Goal: Information Seeking & Learning: Check status

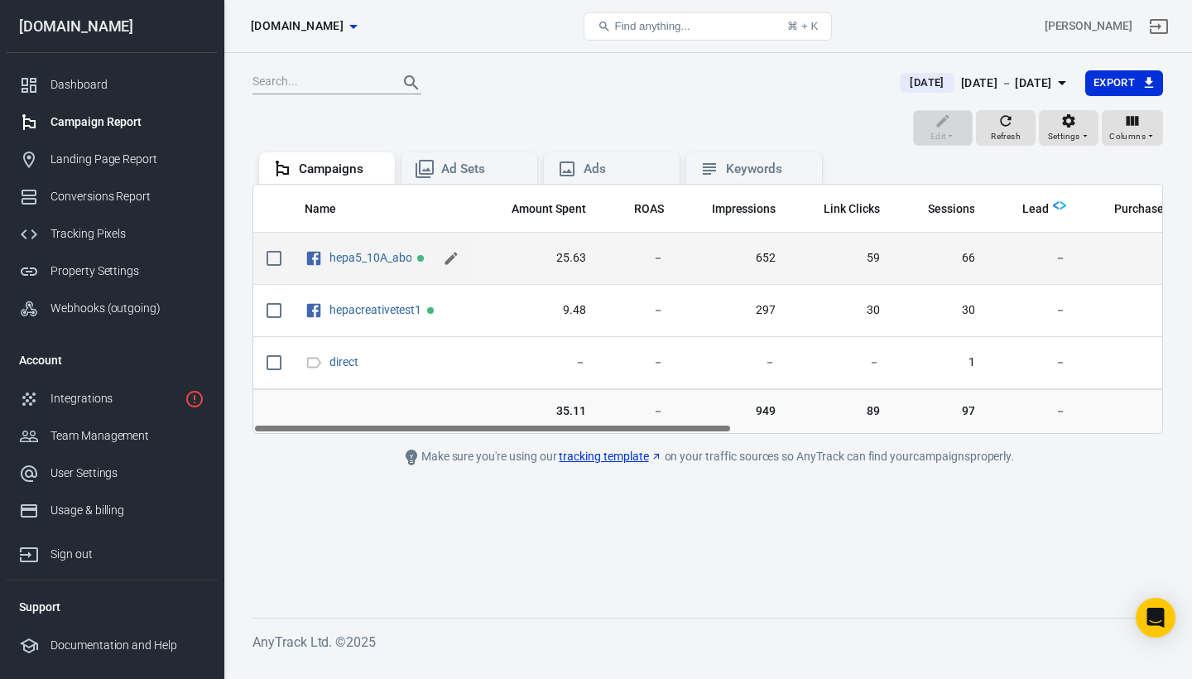
click at [446, 257] on icon "scrollable content" at bounding box center [451, 258] width 17 height 17
click at [414, 257] on input "hepa5_10A_abo" at bounding box center [380, 258] width 102 height 22
click at [386, 255] on input "hepa5_10A_abo" at bounding box center [380, 258] width 102 height 22
click at [405, 258] on input "hepa_abo" at bounding box center [380, 258] width 102 height 22
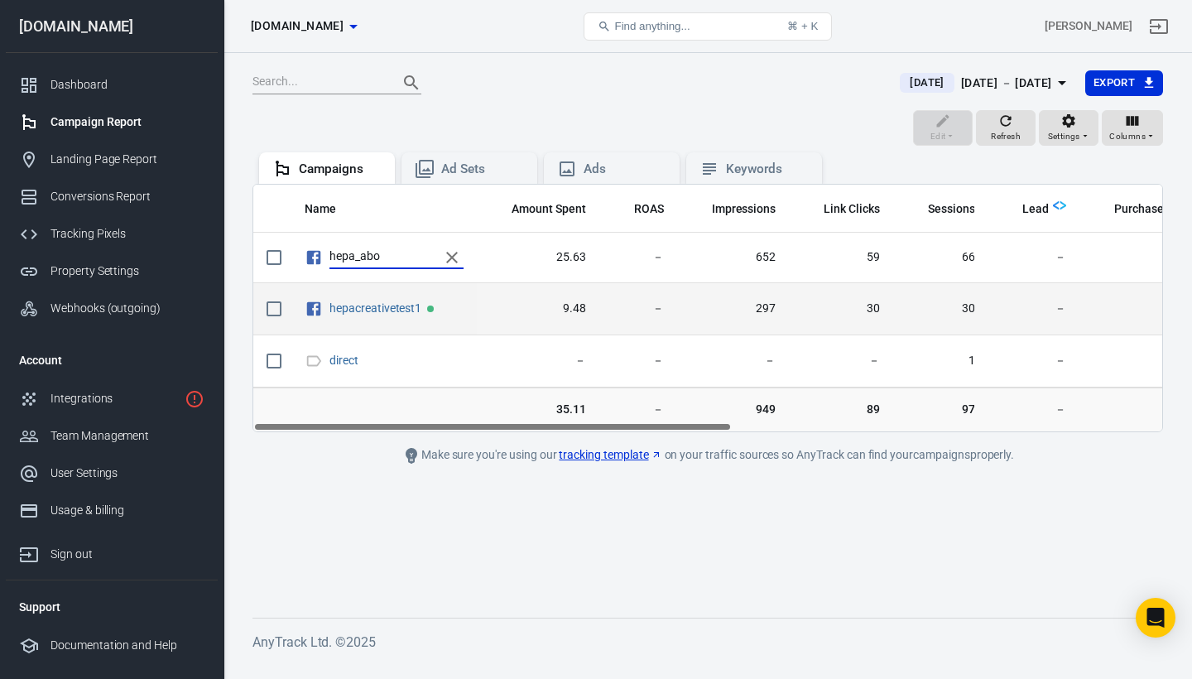
type input "hepa_abo"
click at [512, 313] on span "9.48" at bounding box center [538, 308] width 96 height 17
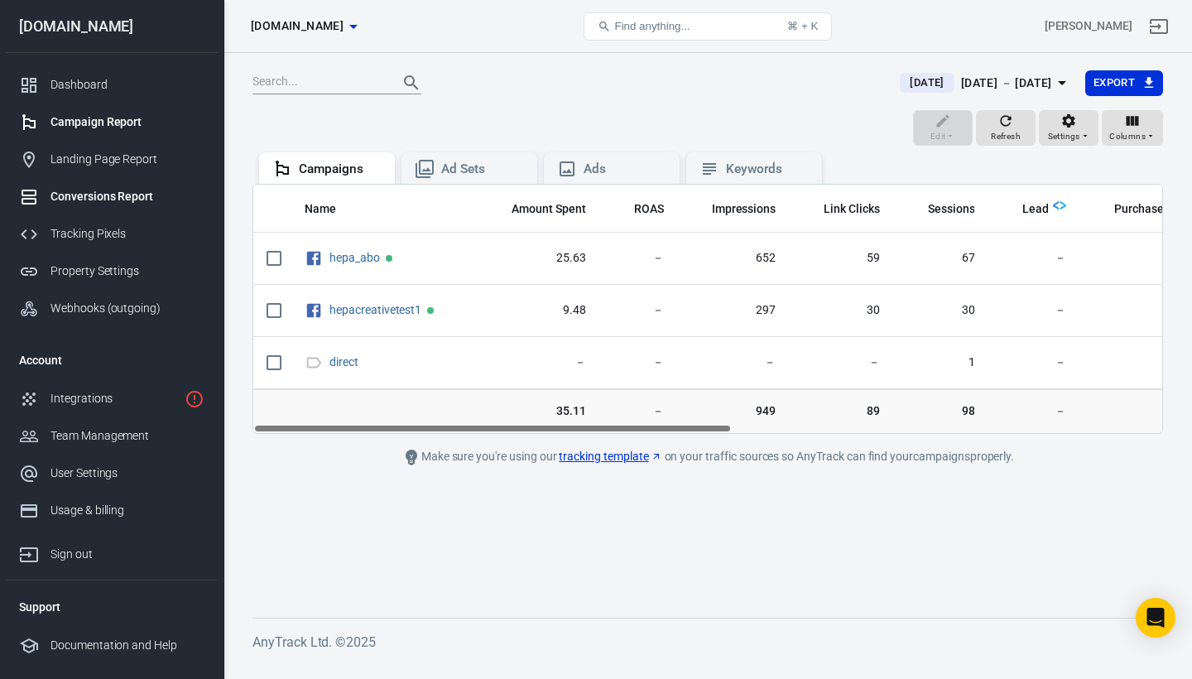
click at [105, 192] on div "Conversions Report" at bounding box center [127, 196] width 154 height 17
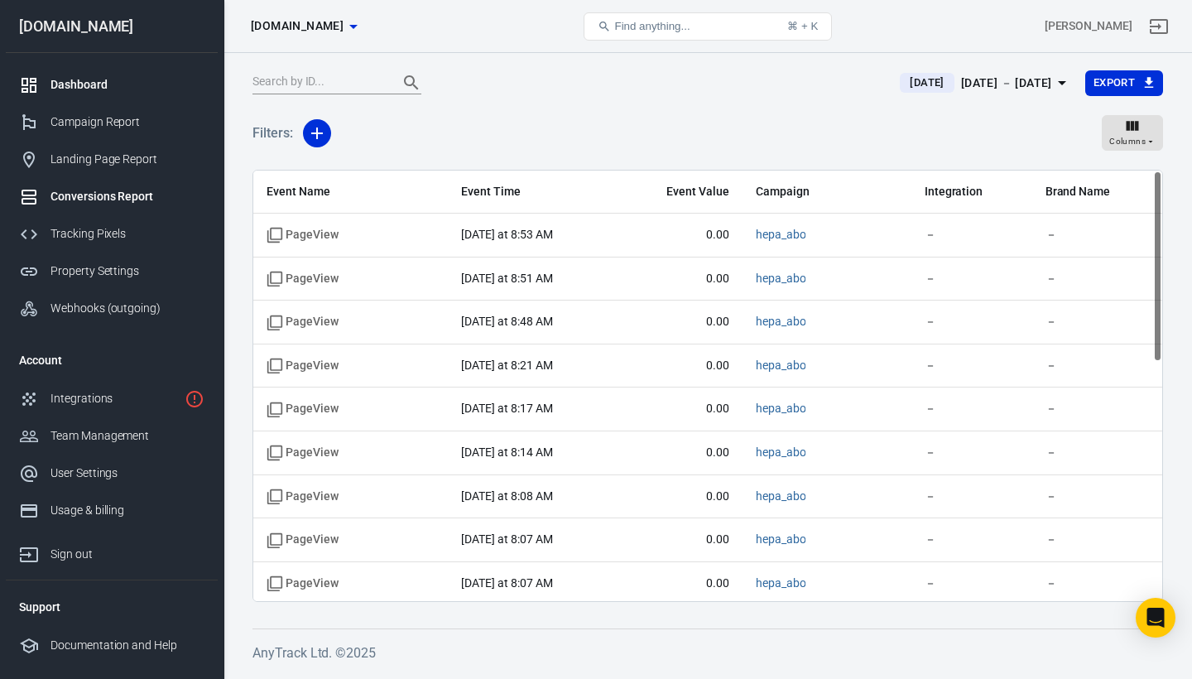
click at [81, 78] on div "Dashboard" at bounding box center [127, 84] width 154 height 17
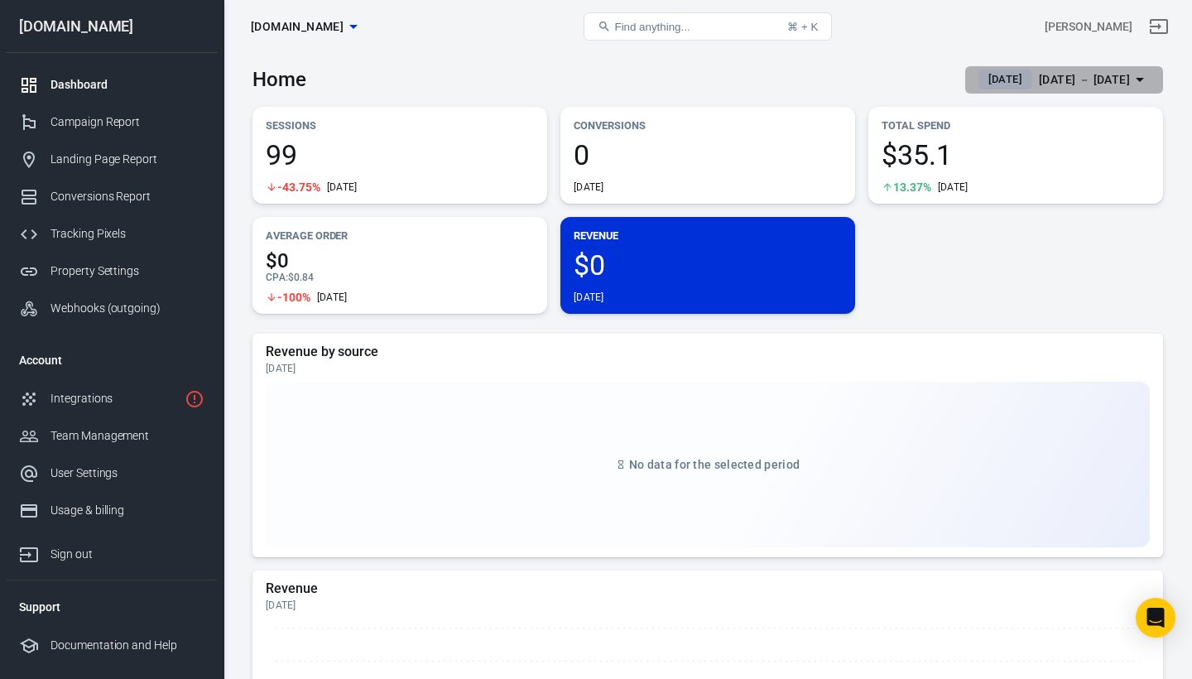
click at [981, 77] on span "[DATE]" at bounding box center [1004, 79] width 47 height 17
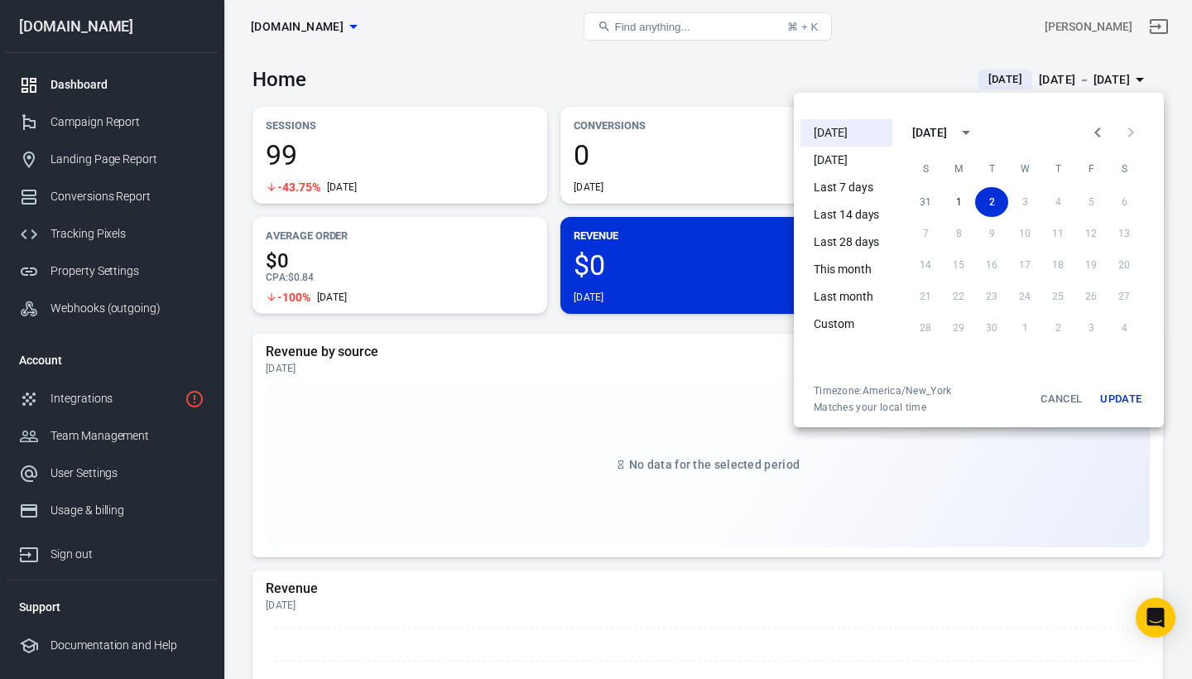
click at [910, 63] on div at bounding box center [596, 339] width 1192 height 679
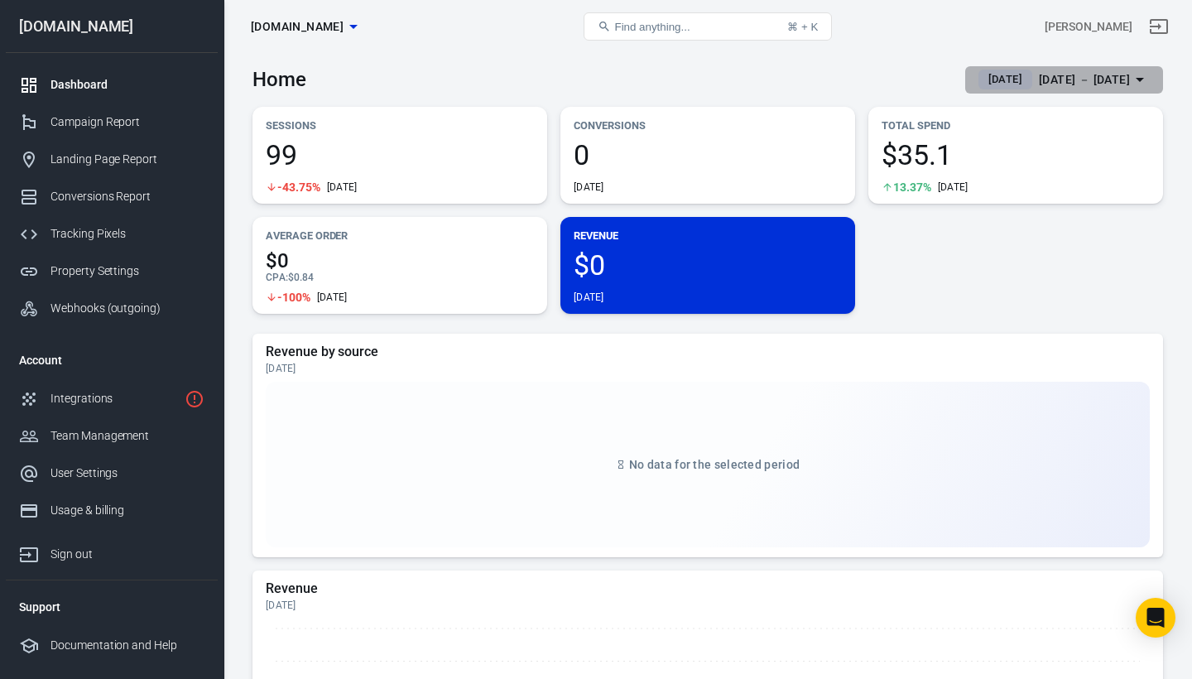
click at [990, 79] on span "[DATE]" at bounding box center [1004, 79] width 47 height 17
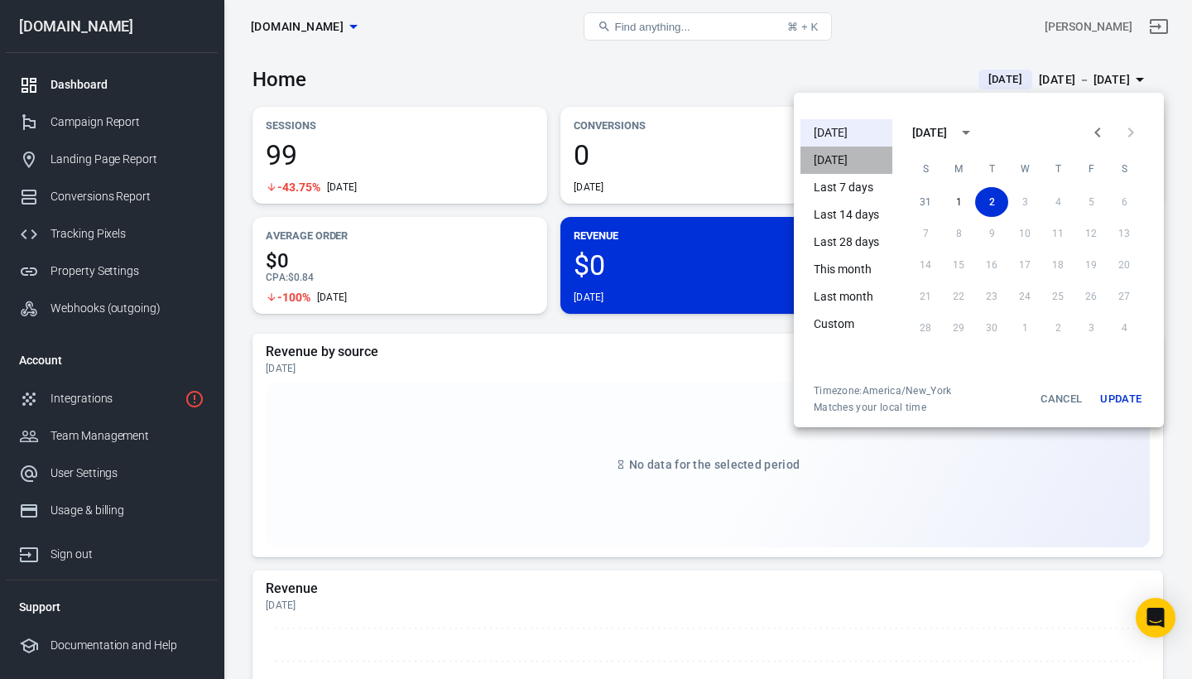
click at [840, 162] on li "Yesterday" at bounding box center [846, 159] width 92 height 27
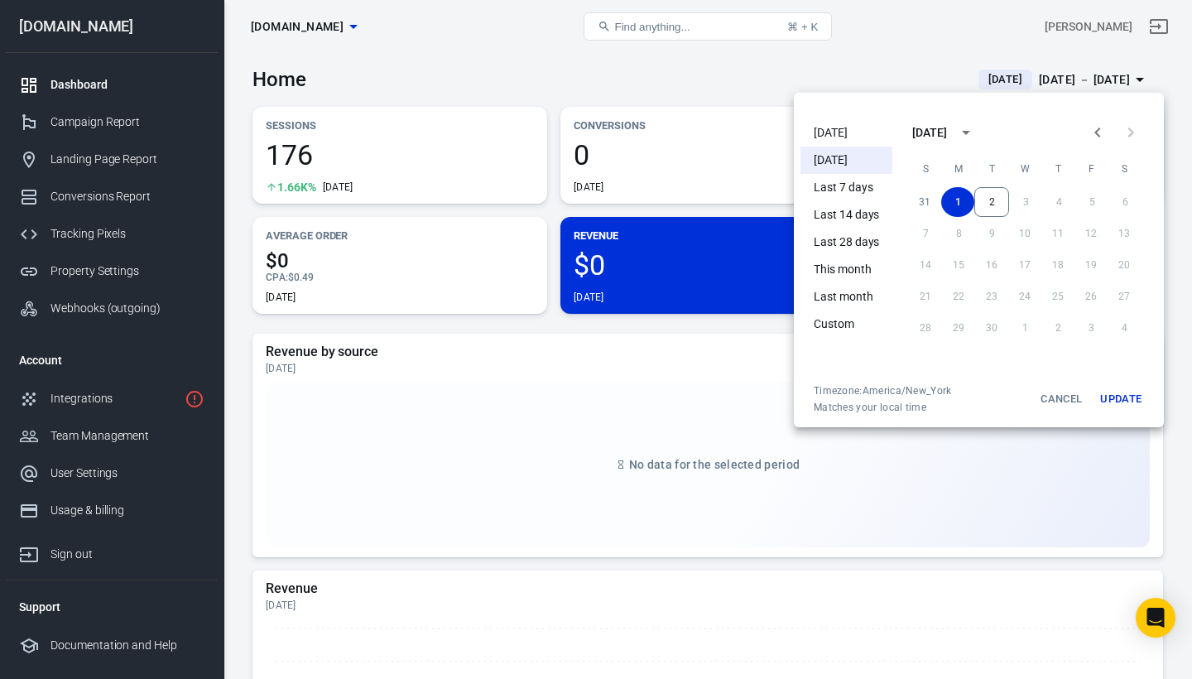
click at [861, 78] on div at bounding box center [596, 339] width 1192 height 679
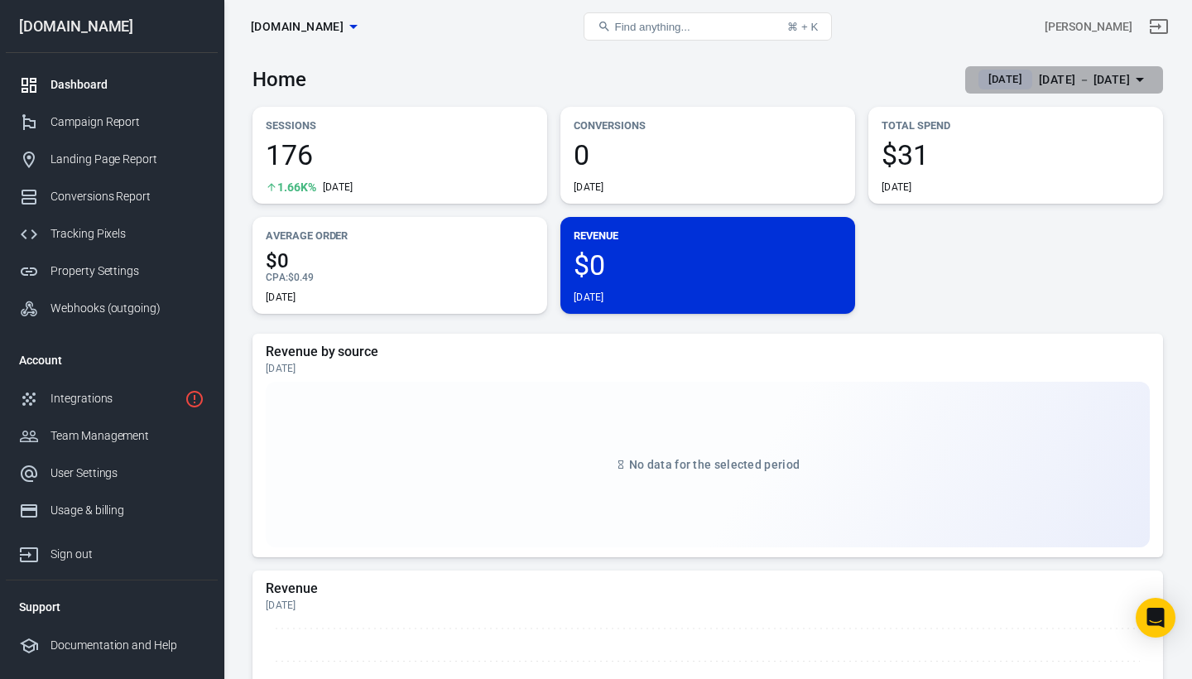
click at [981, 76] on span "Yesterday" at bounding box center [1004, 79] width 47 height 17
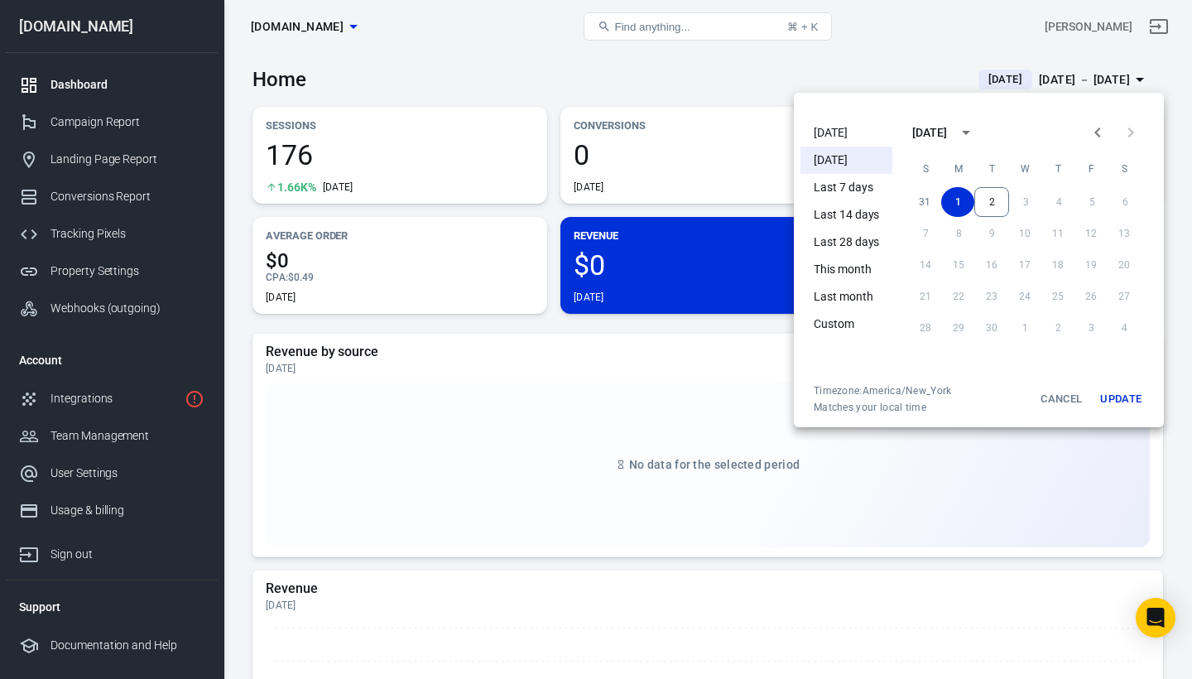
click at [842, 127] on li "[DATE]" at bounding box center [846, 132] width 92 height 27
click at [876, 60] on div at bounding box center [596, 339] width 1192 height 679
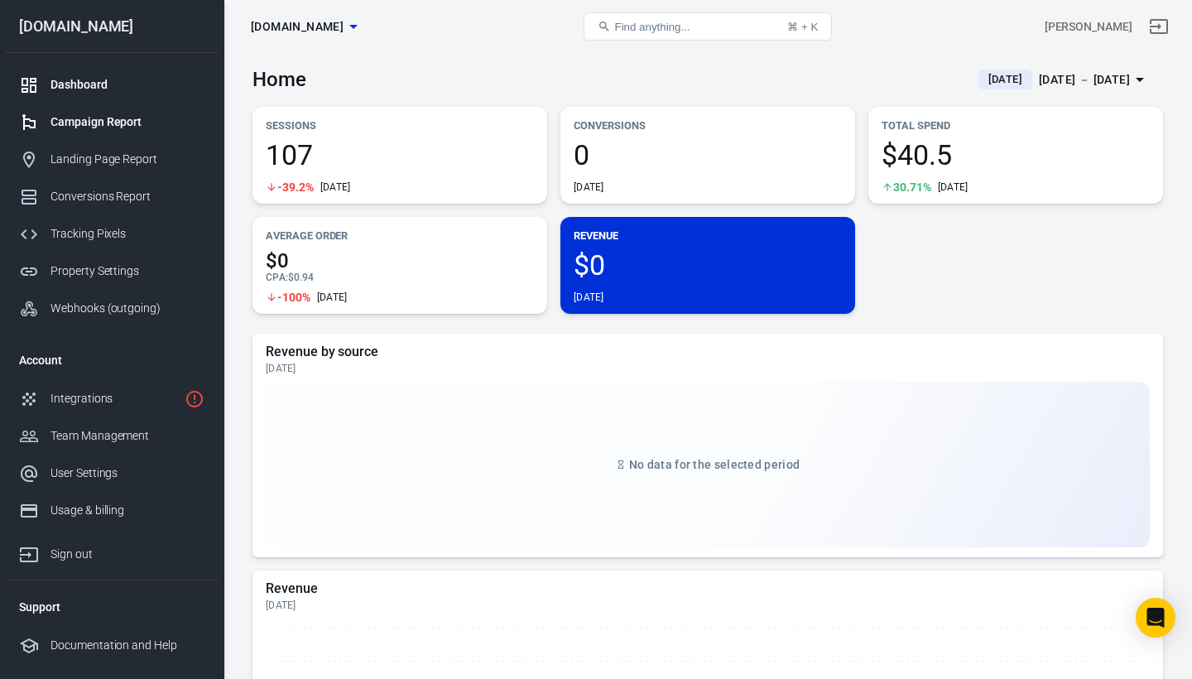
click at [103, 122] on div "Campaign Report" at bounding box center [127, 121] width 154 height 17
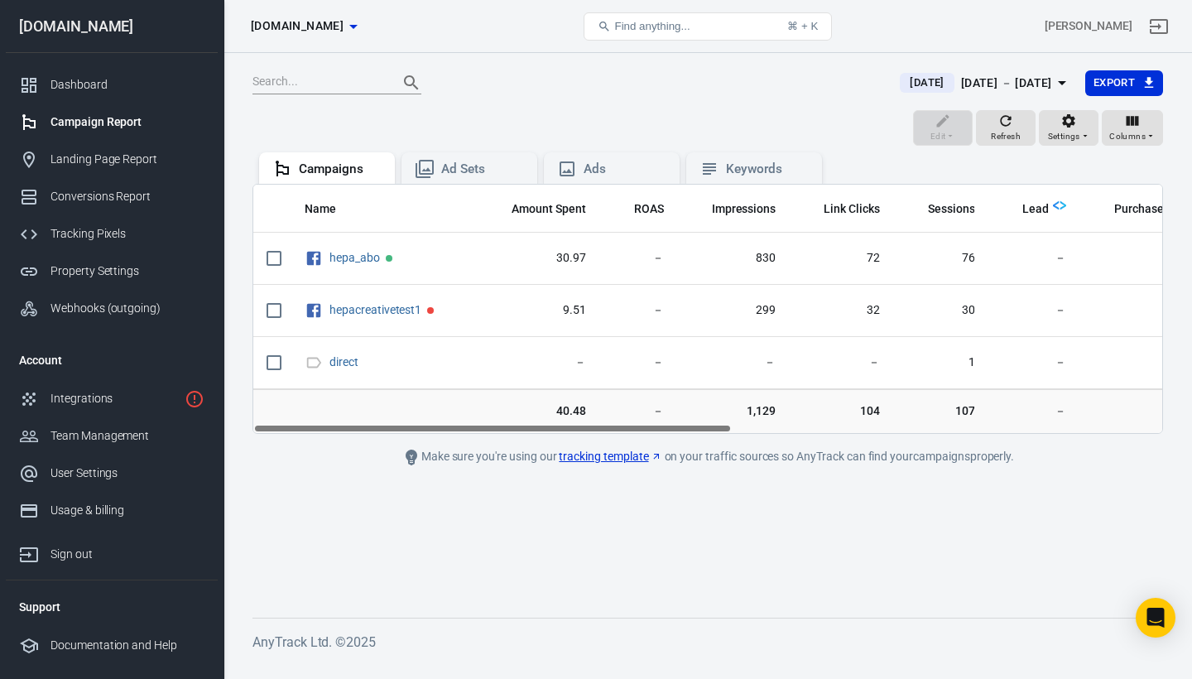
click at [907, 83] on span "[DATE]" at bounding box center [926, 82] width 47 height 17
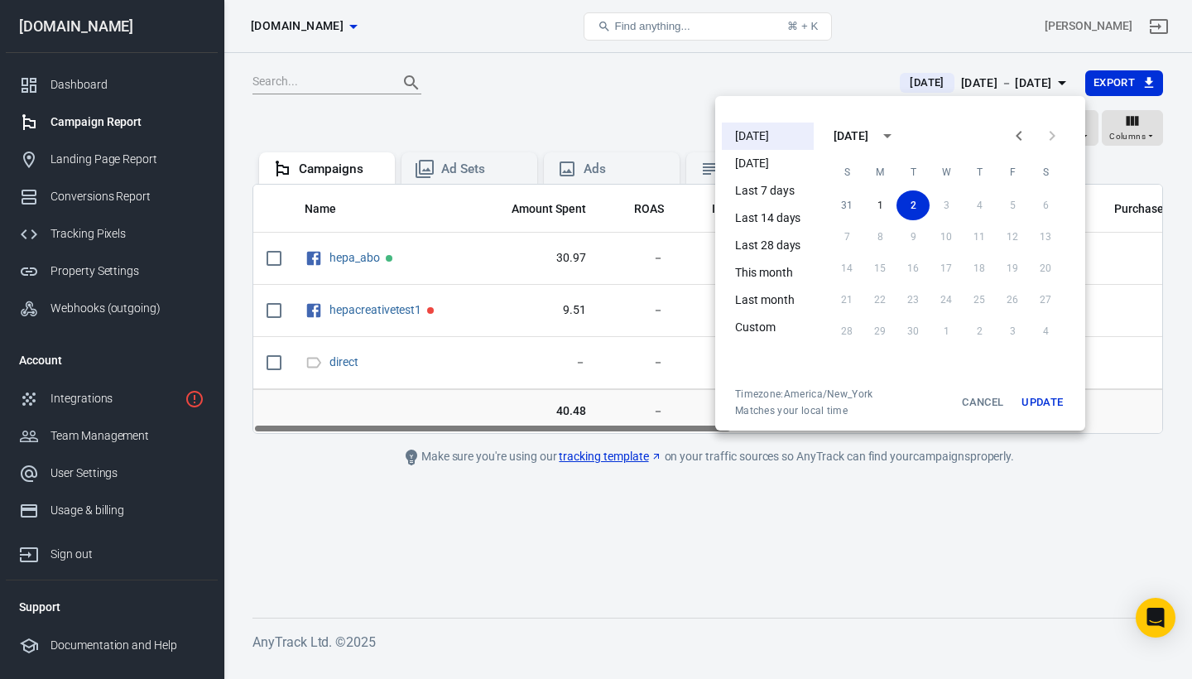
click at [780, 185] on li "Last 7 days" at bounding box center [768, 190] width 92 height 27
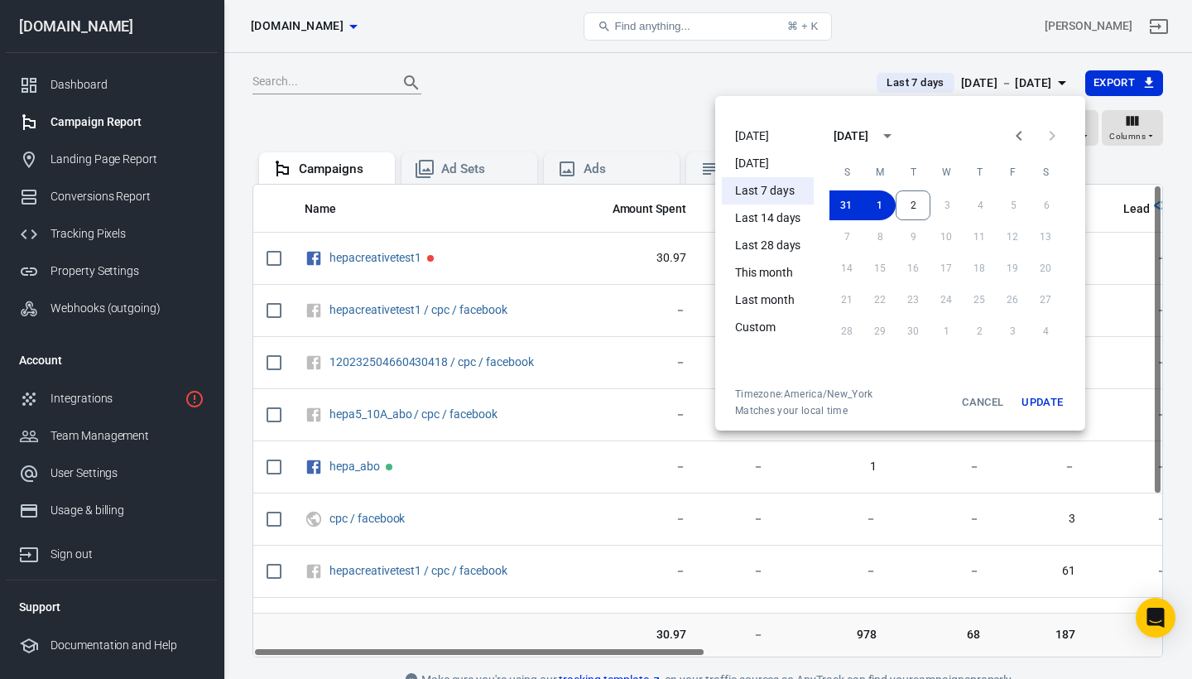
click at [758, 77] on div at bounding box center [596, 339] width 1192 height 679
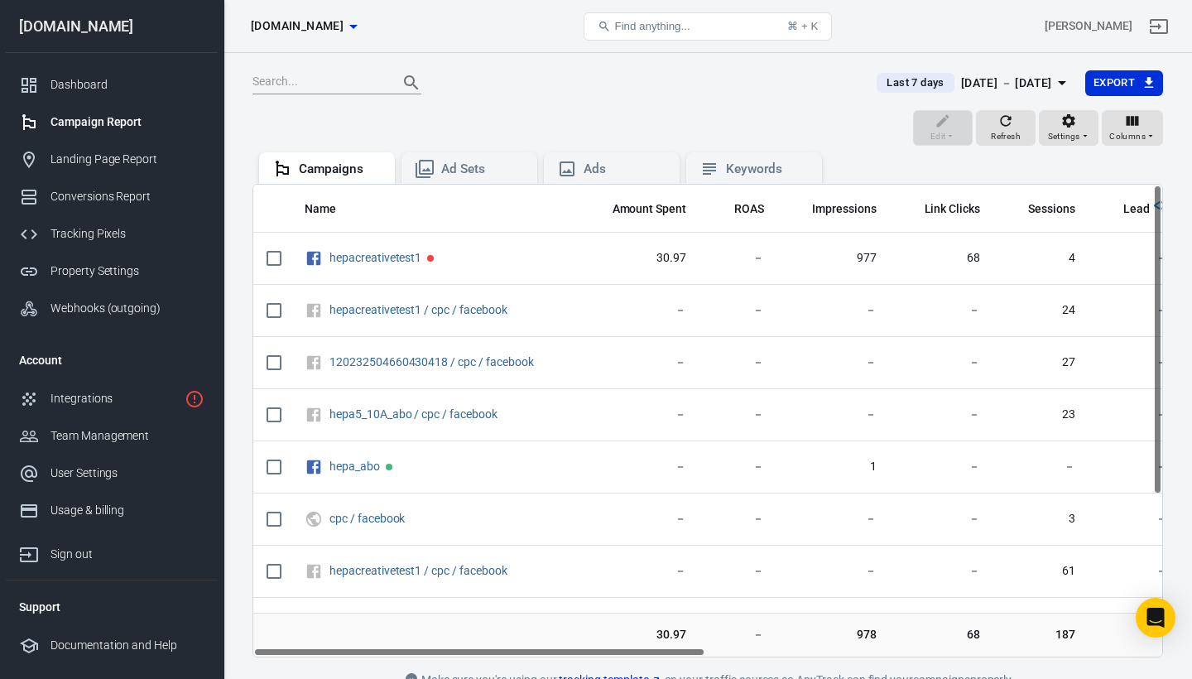
click at [880, 83] on span "Last 7 days" at bounding box center [915, 82] width 70 height 17
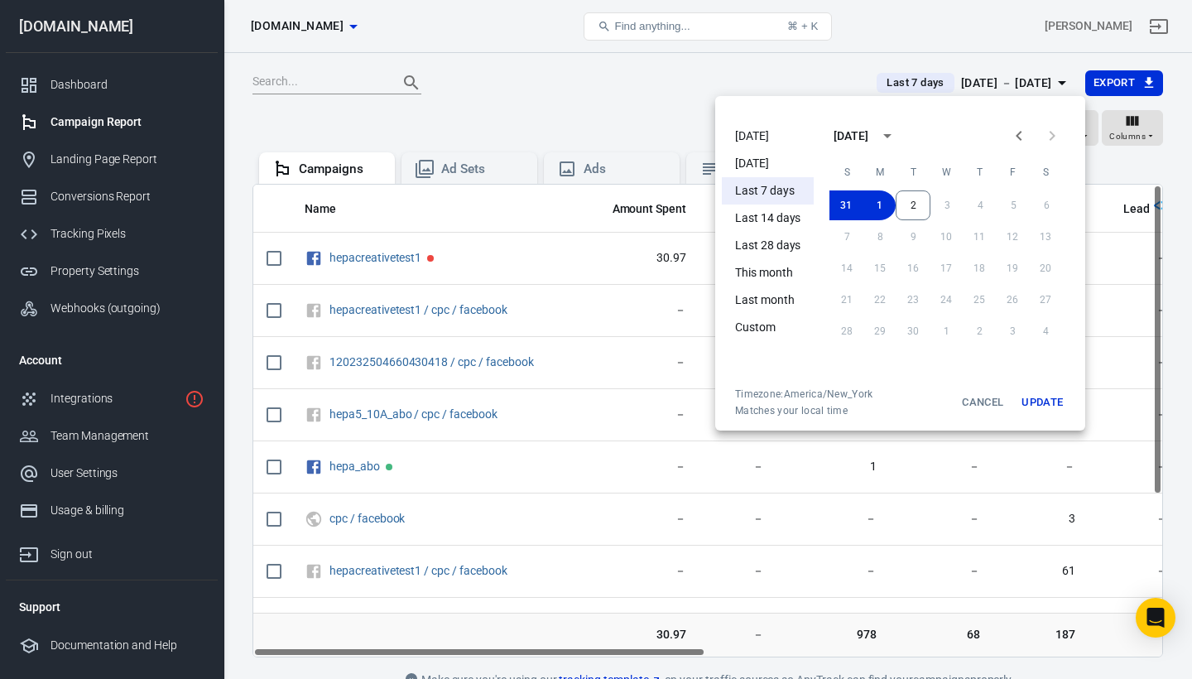
click at [758, 134] on li "[DATE]" at bounding box center [768, 135] width 92 height 27
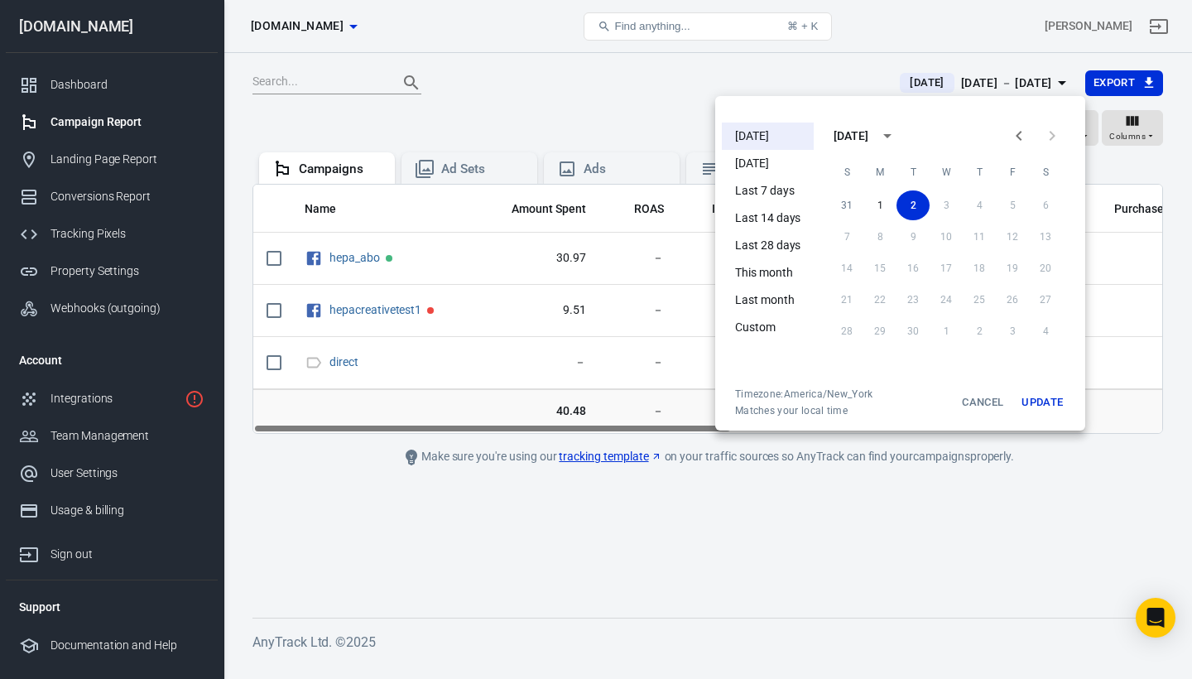
click at [687, 111] on div at bounding box center [596, 339] width 1192 height 679
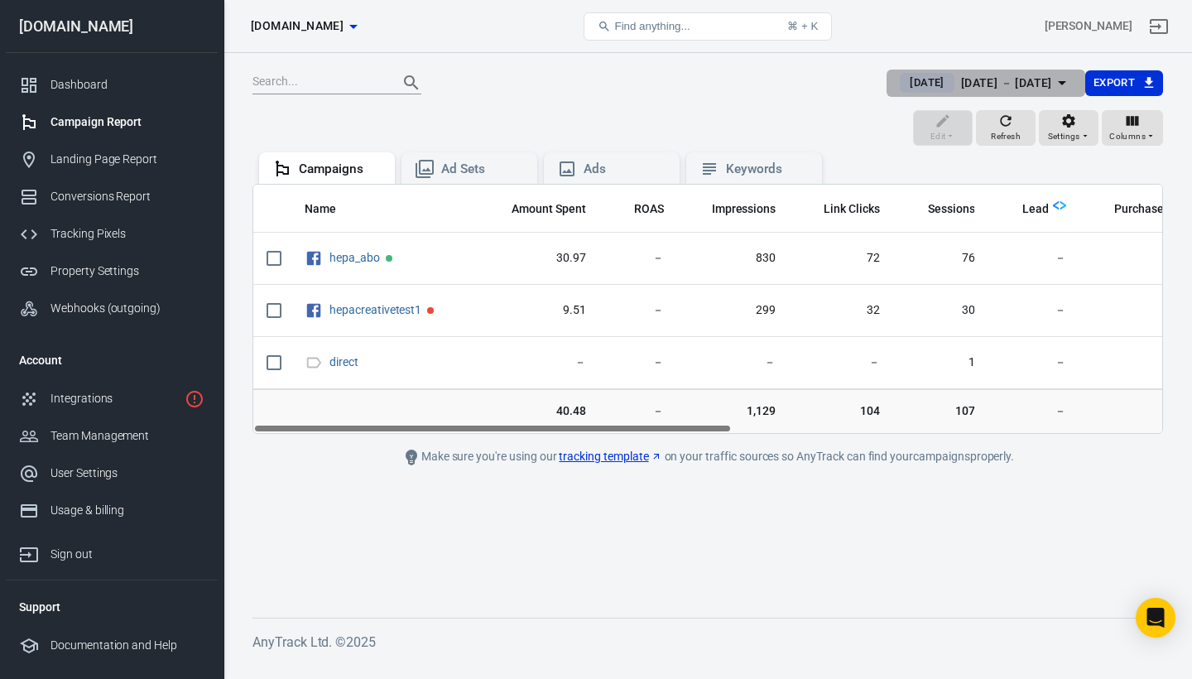
click at [903, 88] on span "[DATE]" at bounding box center [926, 82] width 47 height 17
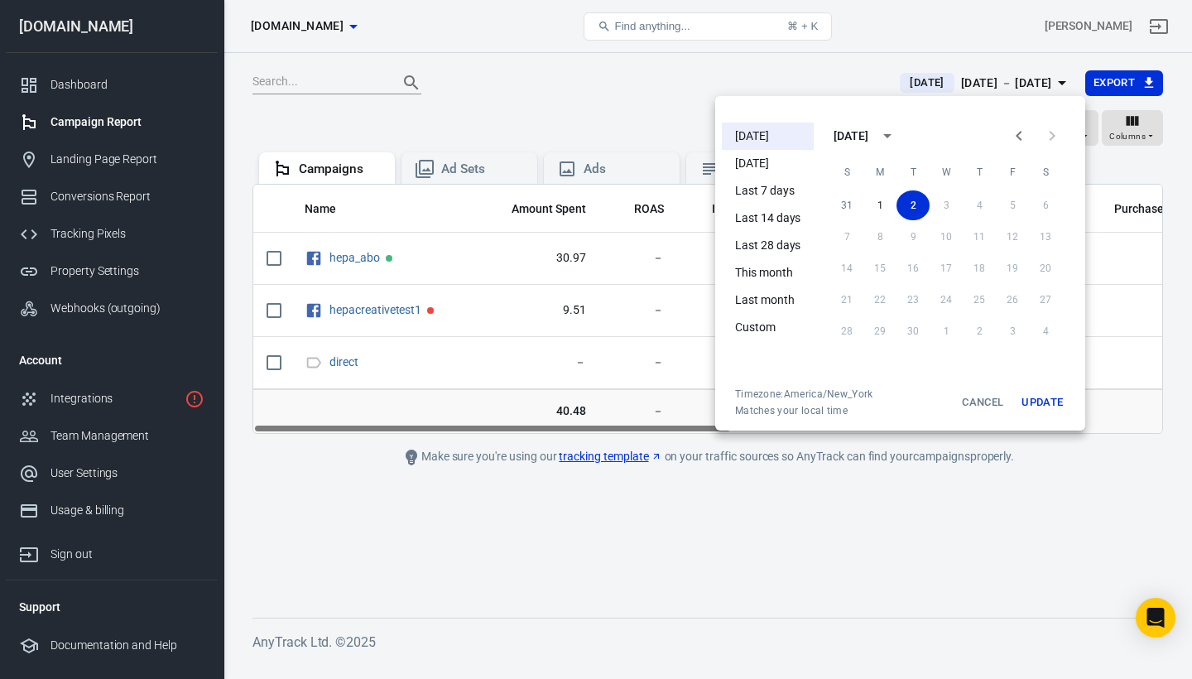
click at [764, 166] on li "Yesterday" at bounding box center [768, 163] width 92 height 27
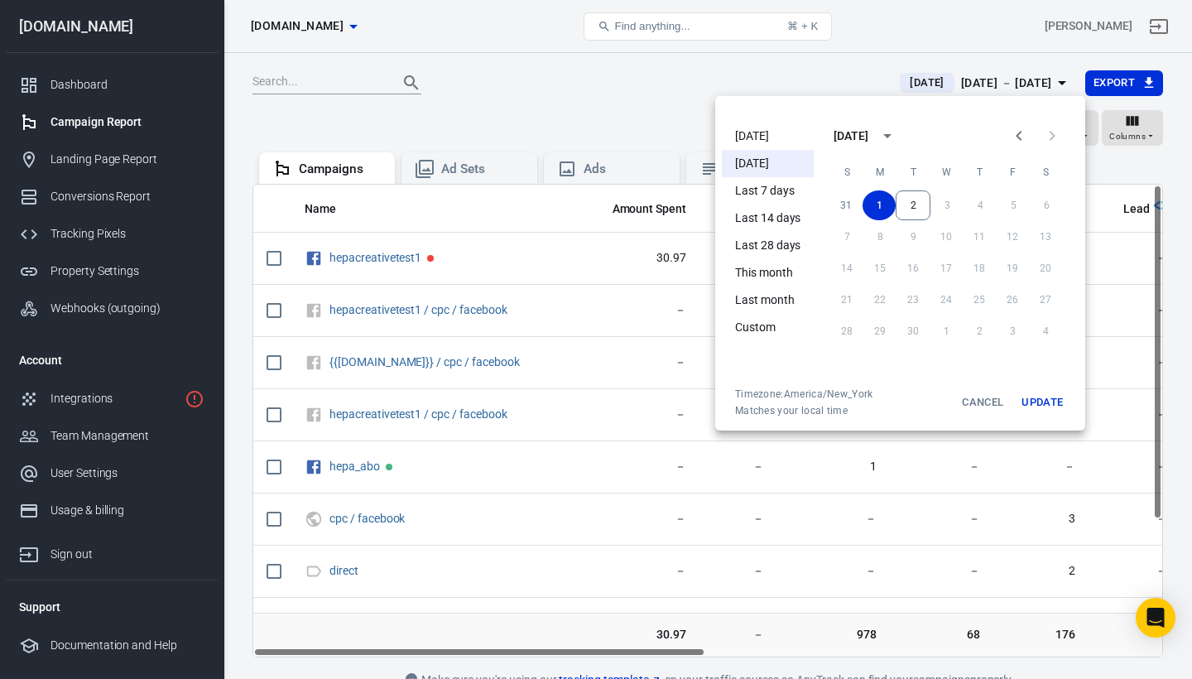
click at [777, 71] on div at bounding box center [596, 339] width 1192 height 679
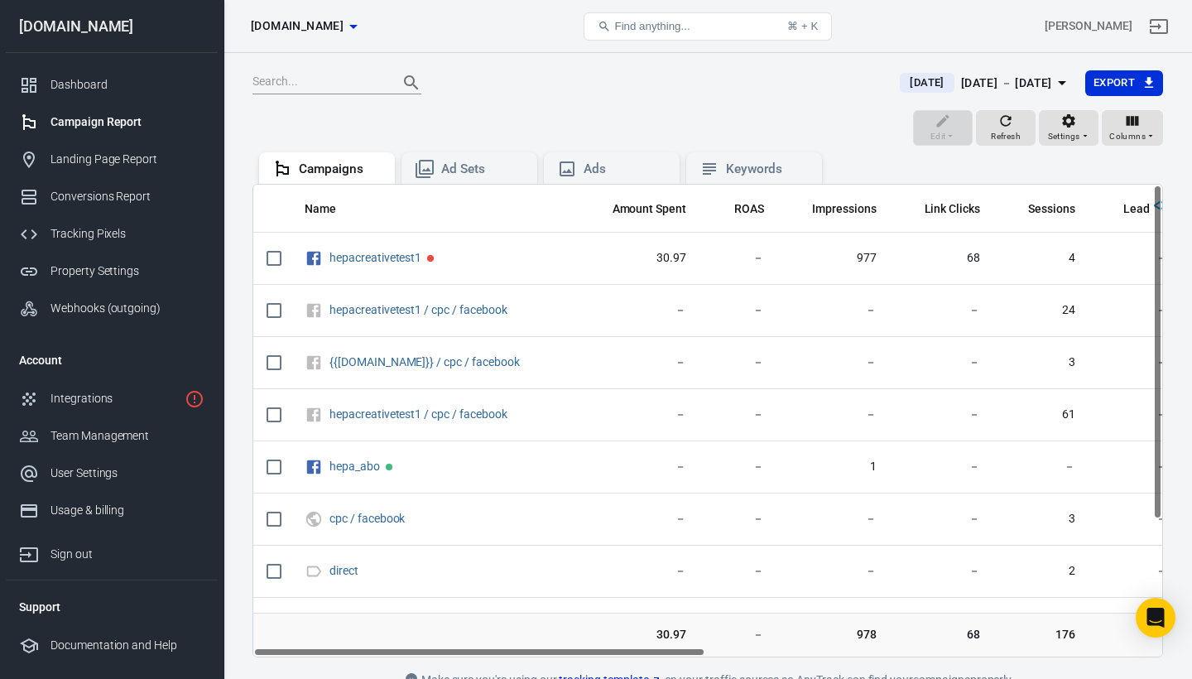
click at [903, 79] on span "Yesterday" at bounding box center [926, 82] width 47 height 17
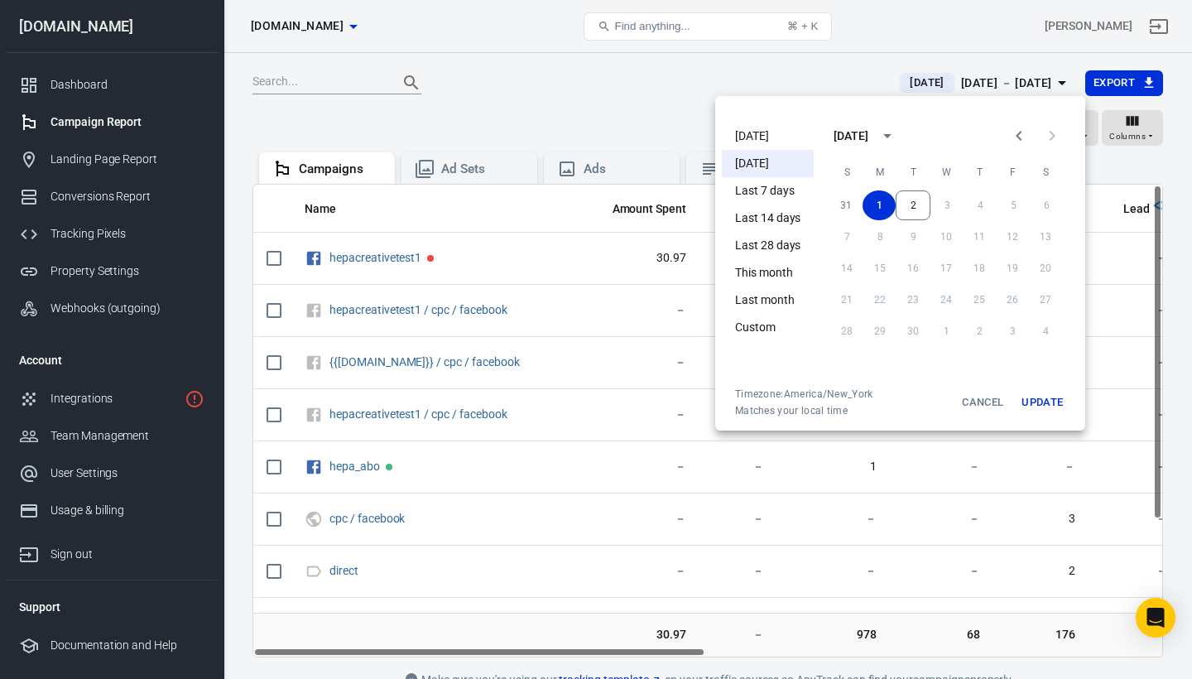
click at [781, 135] on li "[DATE]" at bounding box center [768, 135] width 92 height 27
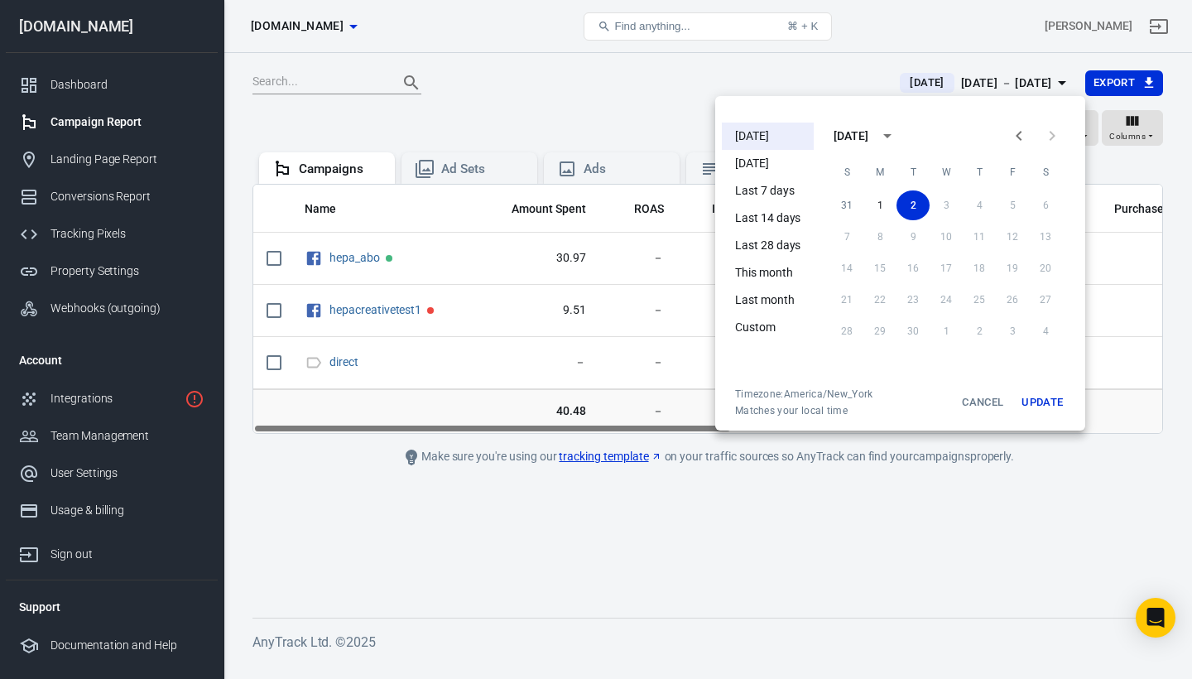
click at [806, 79] on div at bounding box center [596, 339] width 1192 height 679
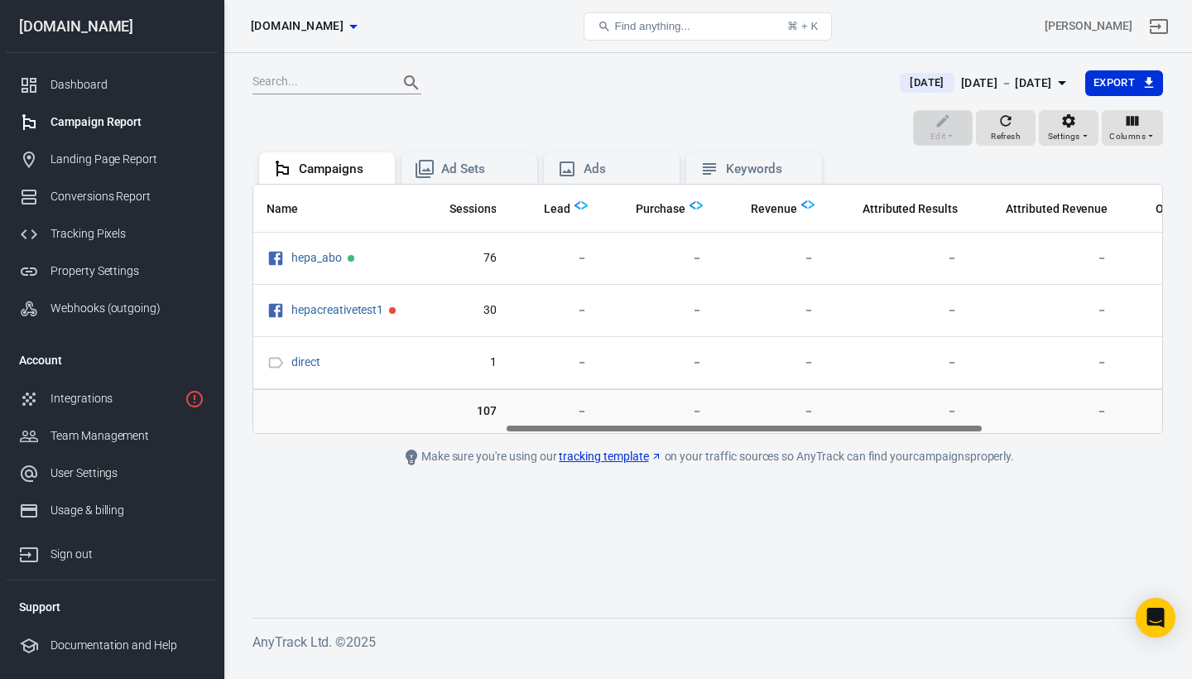
scroll to position [0, 480]
drag, startPoint x: 703, startPoint y: 428, endPoint x: 957, endPoint y: 434, distance: 253.3
click at [957, 434] on main "Today Sep 2 － Sep 2, 2025 Export Edit Refresh Settings Columns Campaigns Ad Set…" at bounding box center [707, 330] width 910 height 521
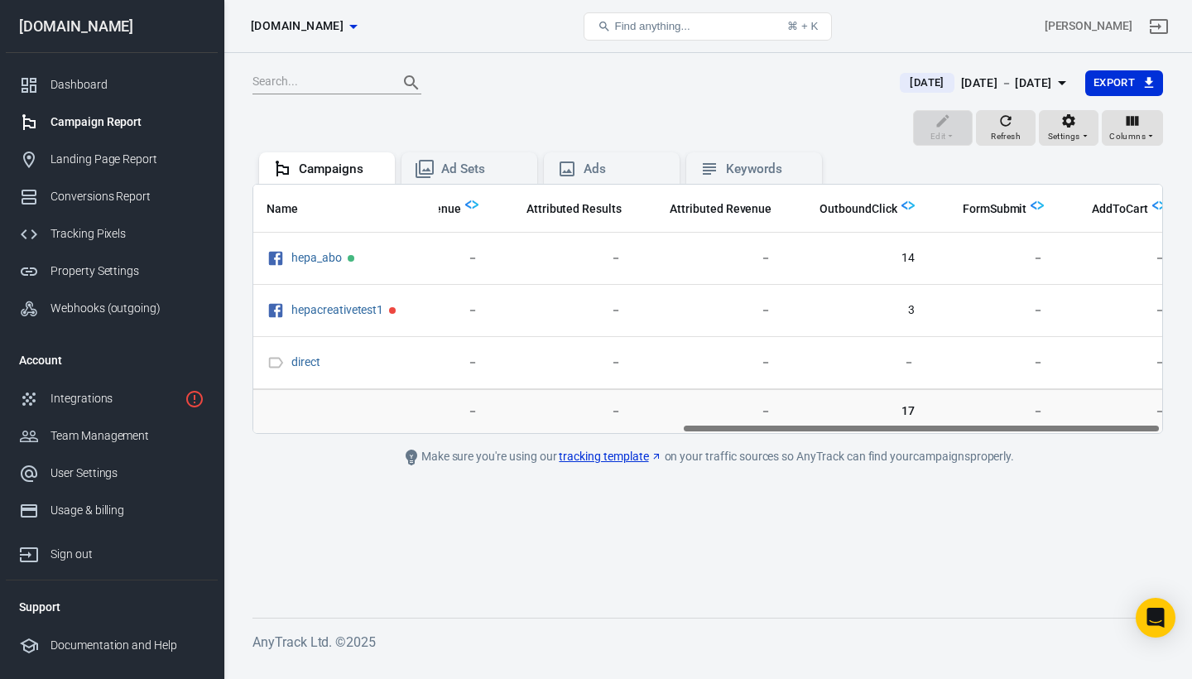
scroll to position [0, 816]
drag, startPoint x: 850, startPoint y: 427, endPoint x: 1029, endPoint y: 420, distance: 178.9
click at [1029, 420] on div "Name Amount Spent ROAS Impressions Link Clicks Sessions Lead Purchase Revenue A…" at bounding box center [707, 309] width 910 height 250
click at [905, 81] on span "[DATE]" at bounding box center [926, 82] width 47 height 17
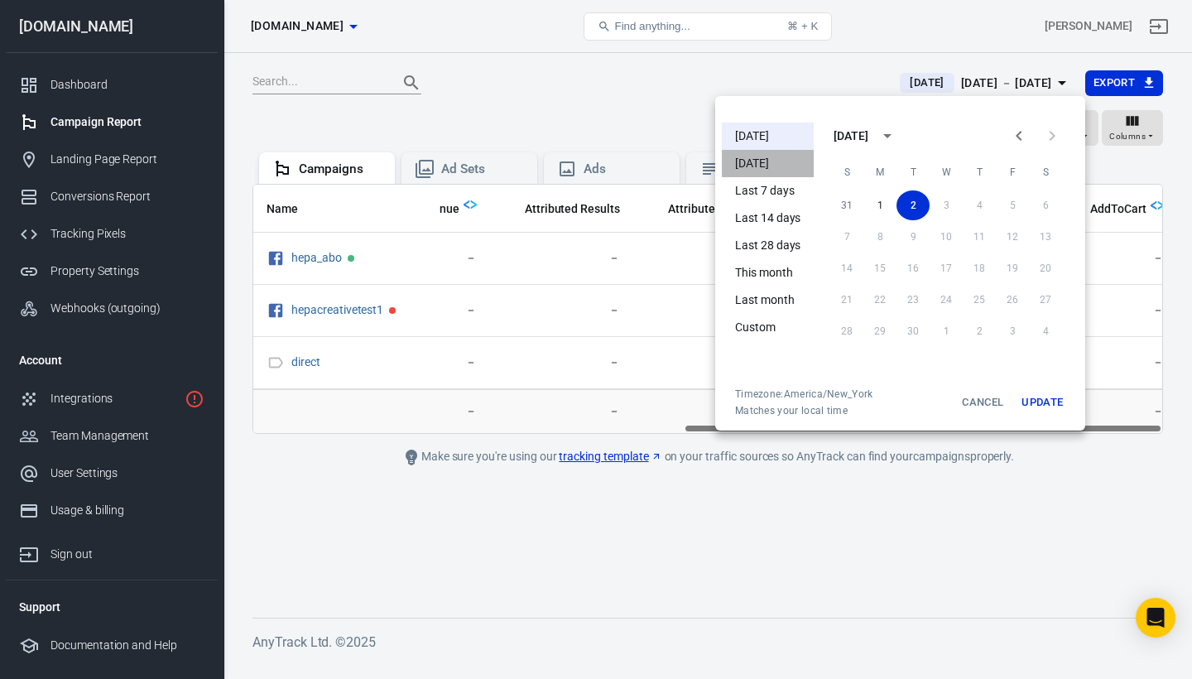
click at [780, 160] on li "Yesterday" at bounding box center [768, 163] width 92 height 27
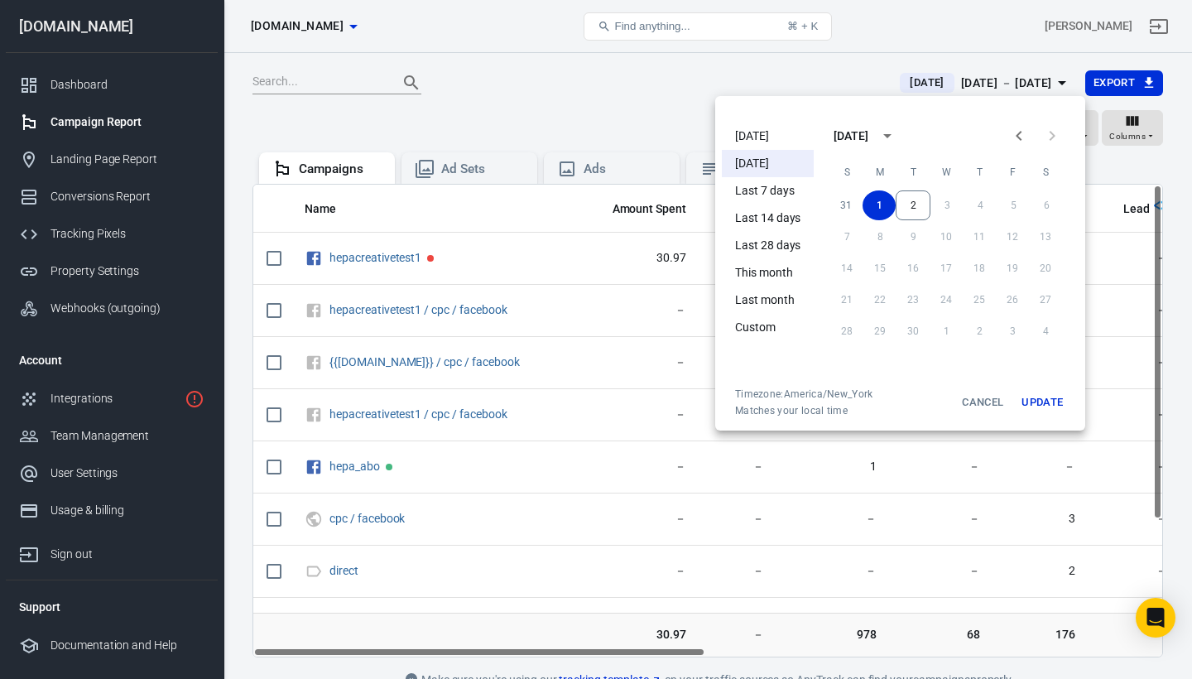
click at [783, 63] on div at bounding box center [596, 339] width 1192 height 679
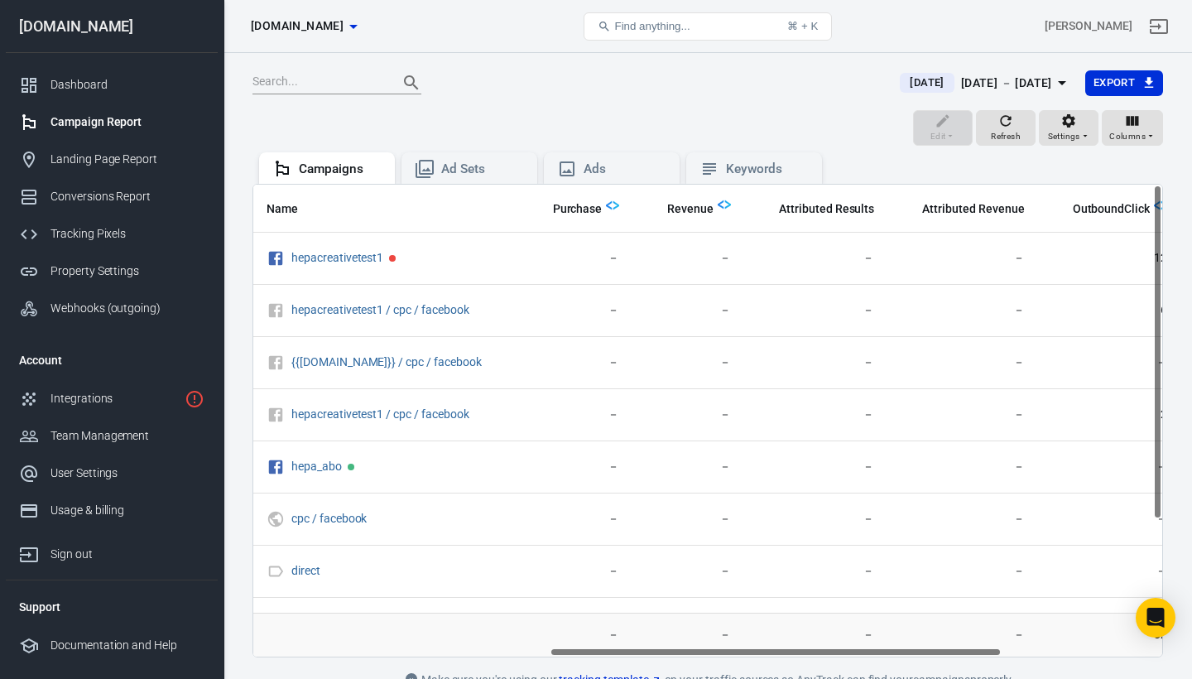
scroll to position [0, 917]
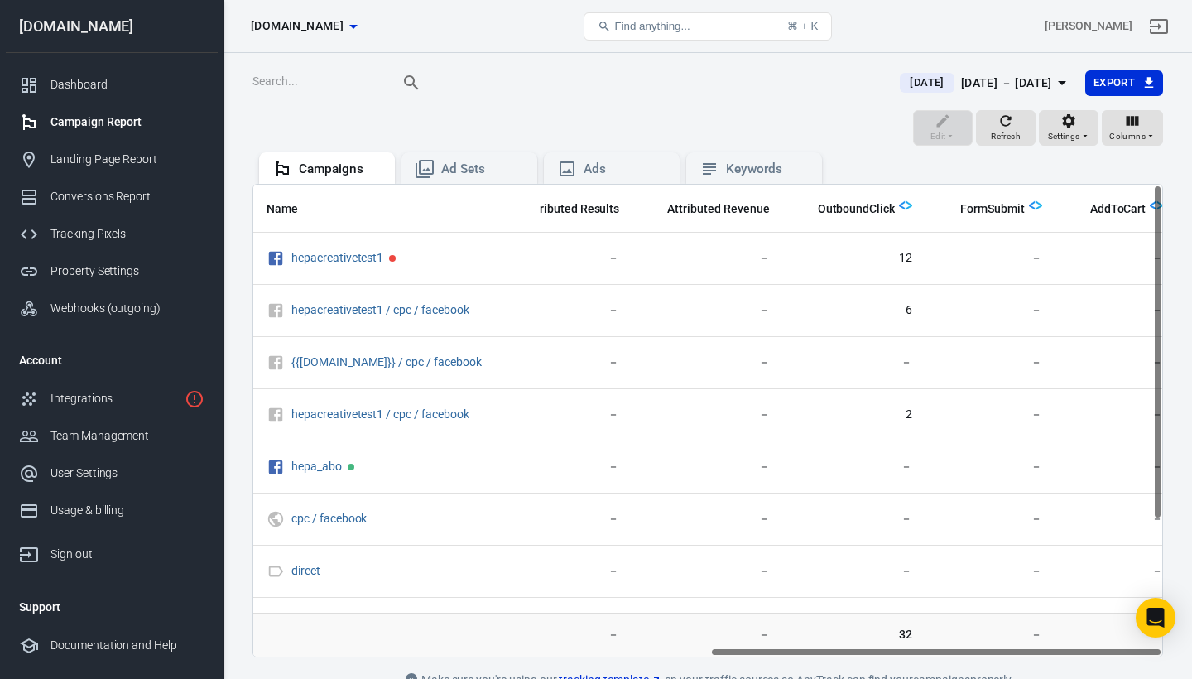
click at [1079, 652] on div "Name Amount Spent ROAS Impressions Link Clicks Sessions Lead Purchase Revenue A…" at bounding box center [707, 421] width 909 height 472
click at [903, 86] on span "Yesterday" at bounding box center [926, 82] width 47 height 17
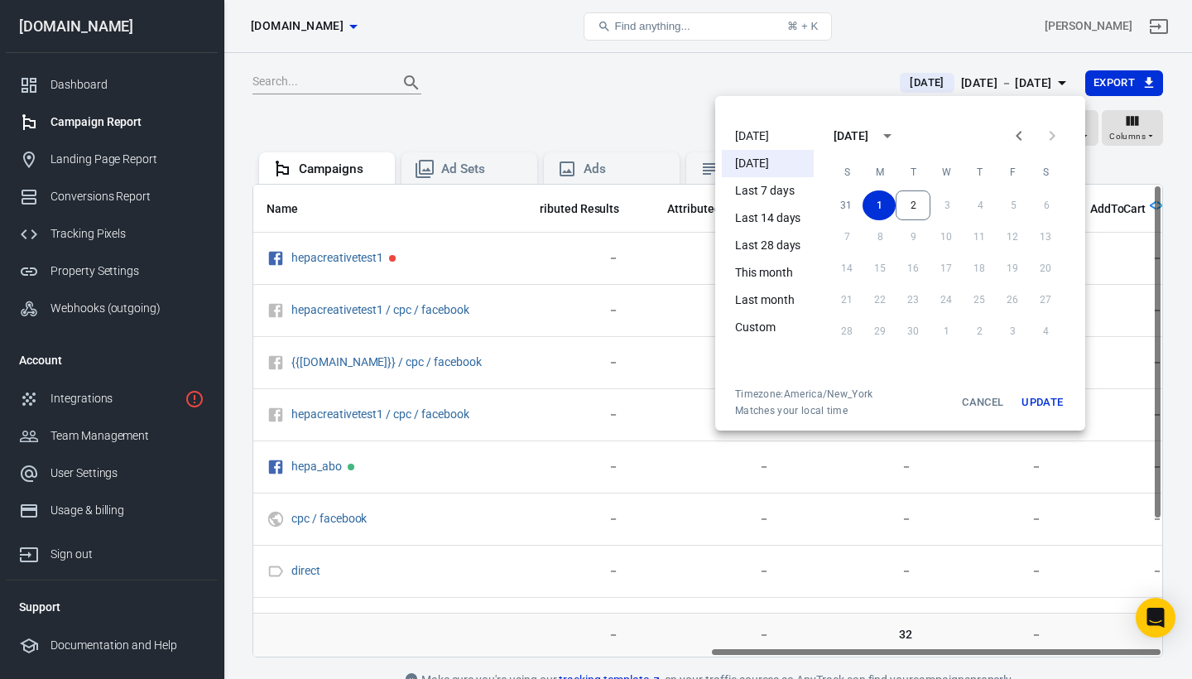
click at [762, 132] on li "[DATE]" at bounding box center [768, 135] width 92 height 27
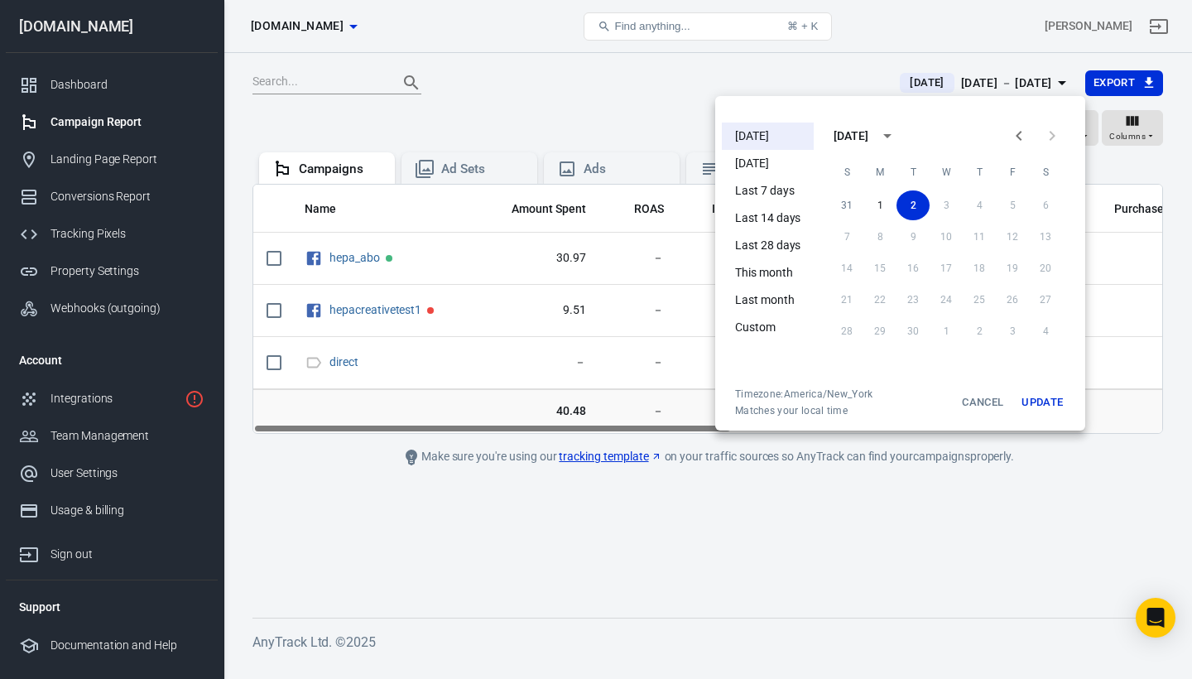
click at [688, 110] on div at bounding box center [596, 339] width 1192 height 679
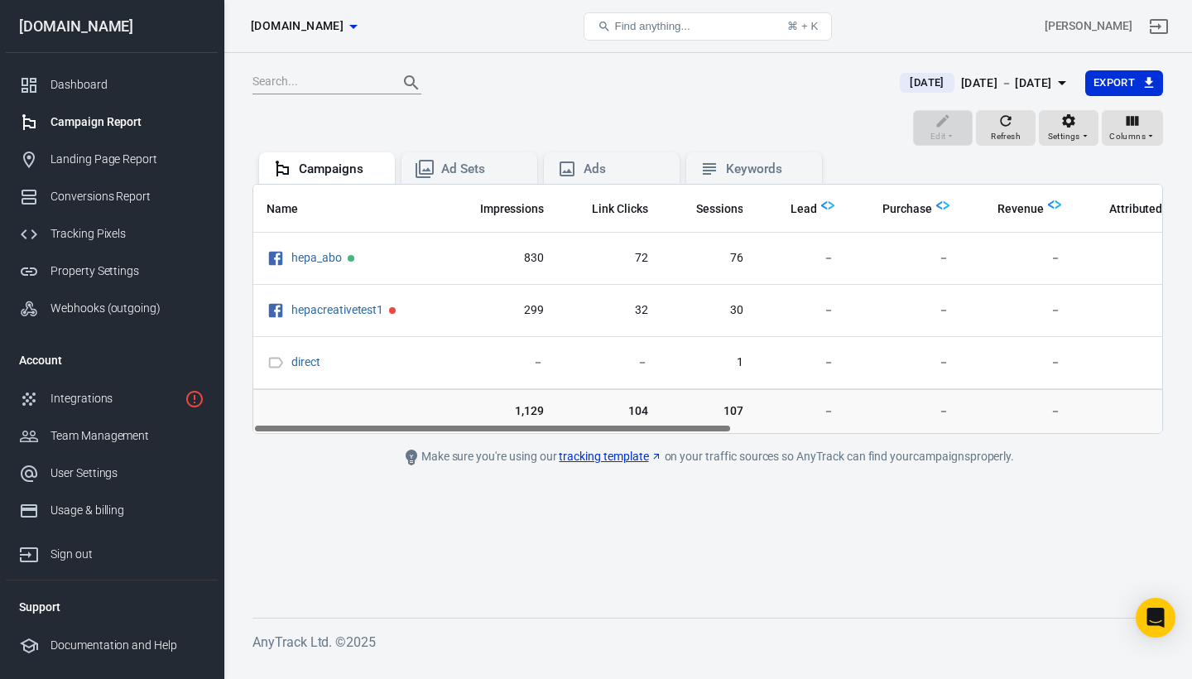
click at [1133, 426] on tr "40.48 － 1,129 104 107 － － － － － 17 － －" at bounding box center [891, 411] width 1739 height 45
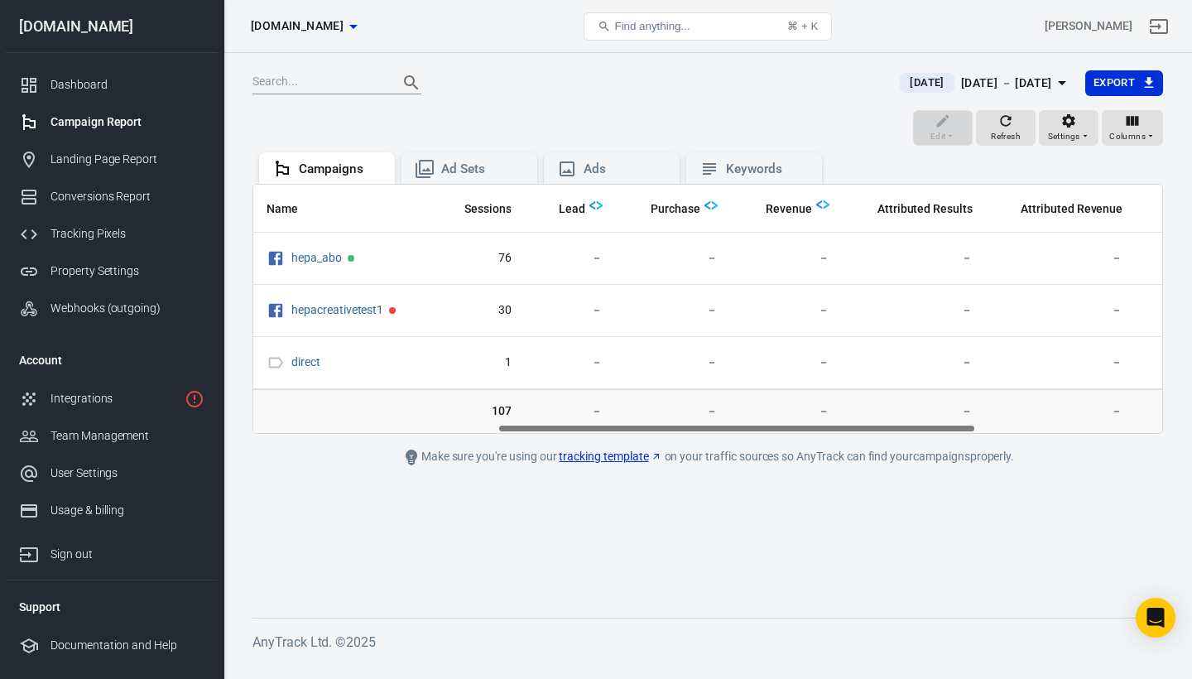
scroll to position [0, 816]
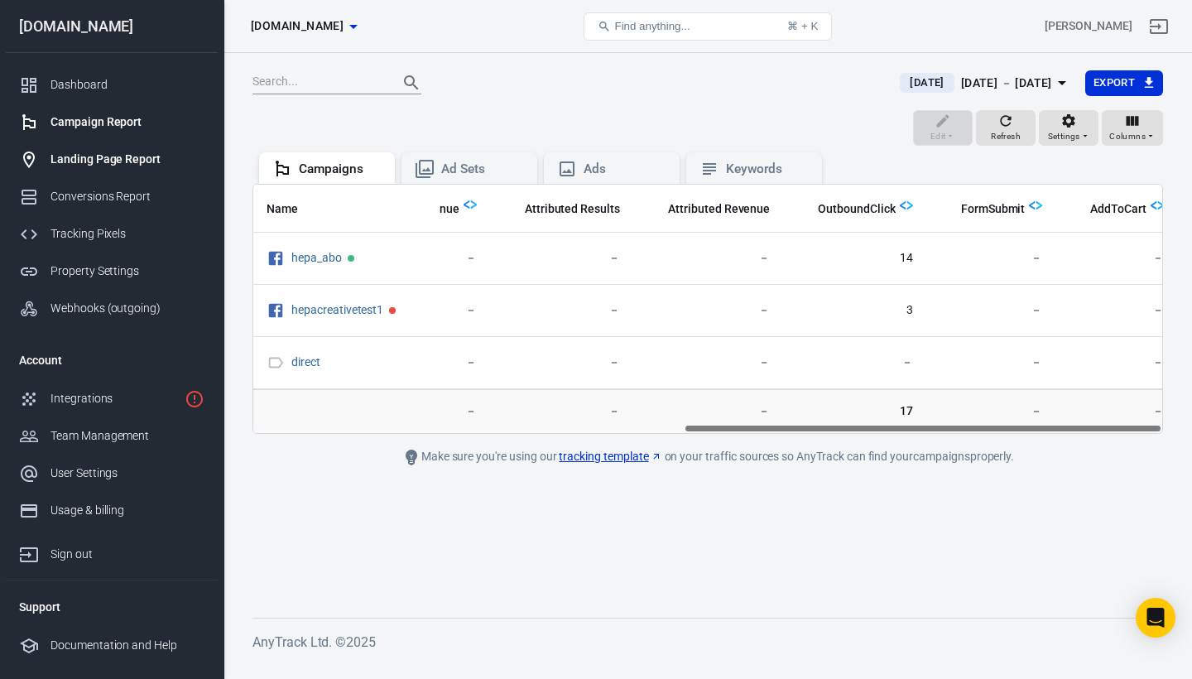
click at [97, 156] on div "Landing Page Report" at bounding box center [127, 159] width 154 height 17
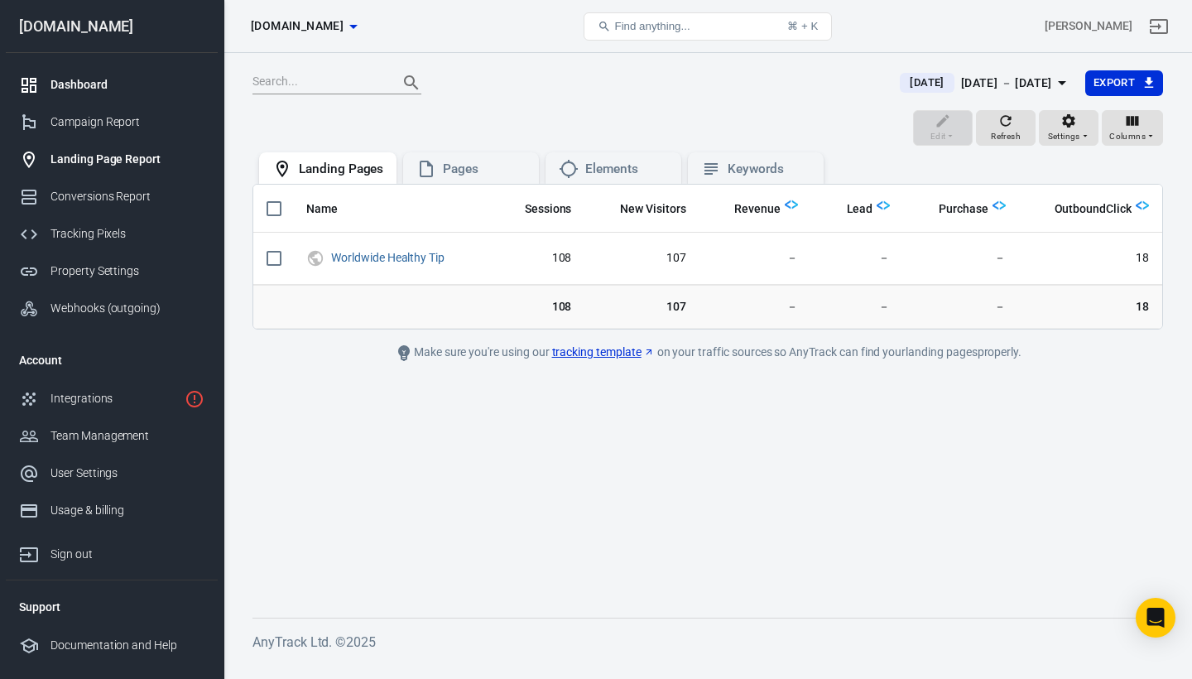
click at [74, 93] on div "Dashboard" at bounding box center [127, 84] width 154 height 17
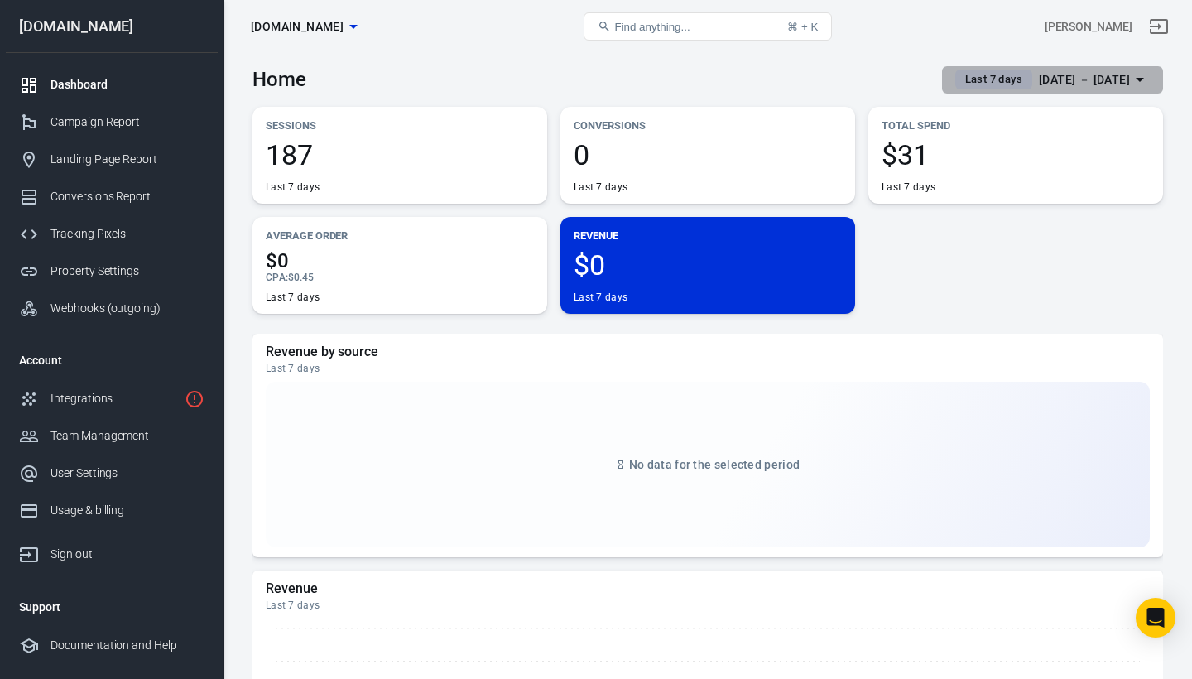
click at [959, 74] on span "Last 7 days" at bounding box center [993, 79] width 70 height 17
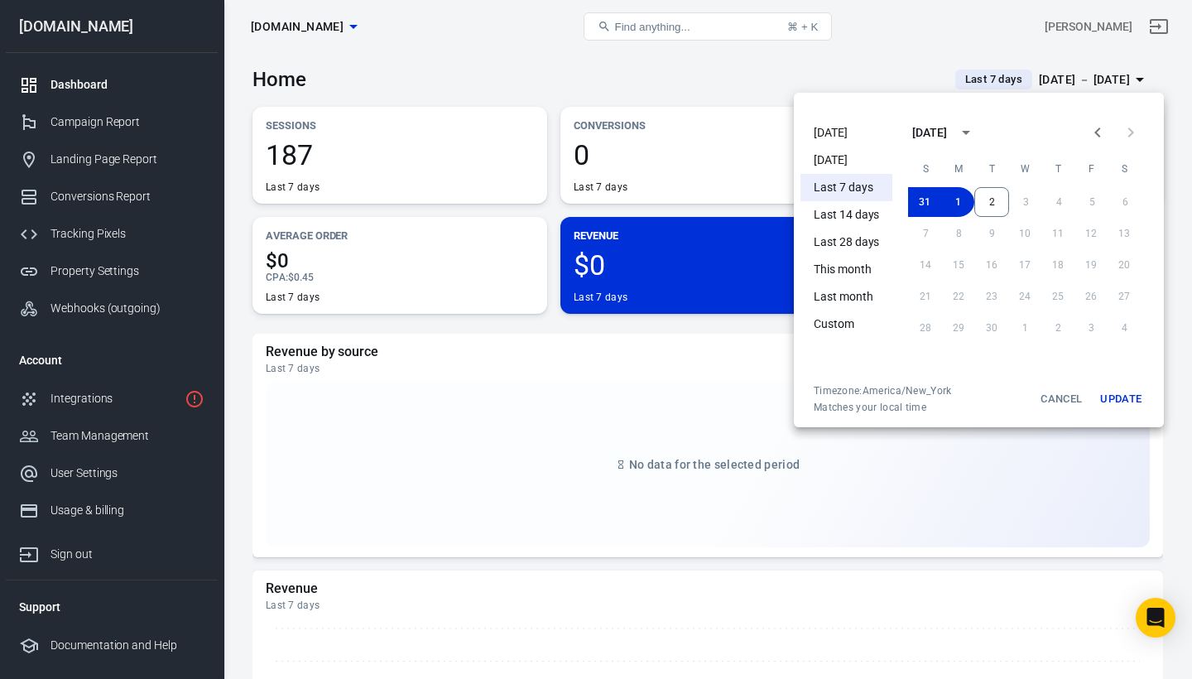
click at [826, 79] on div at bounding box center [596, 339] width 1192 height 679
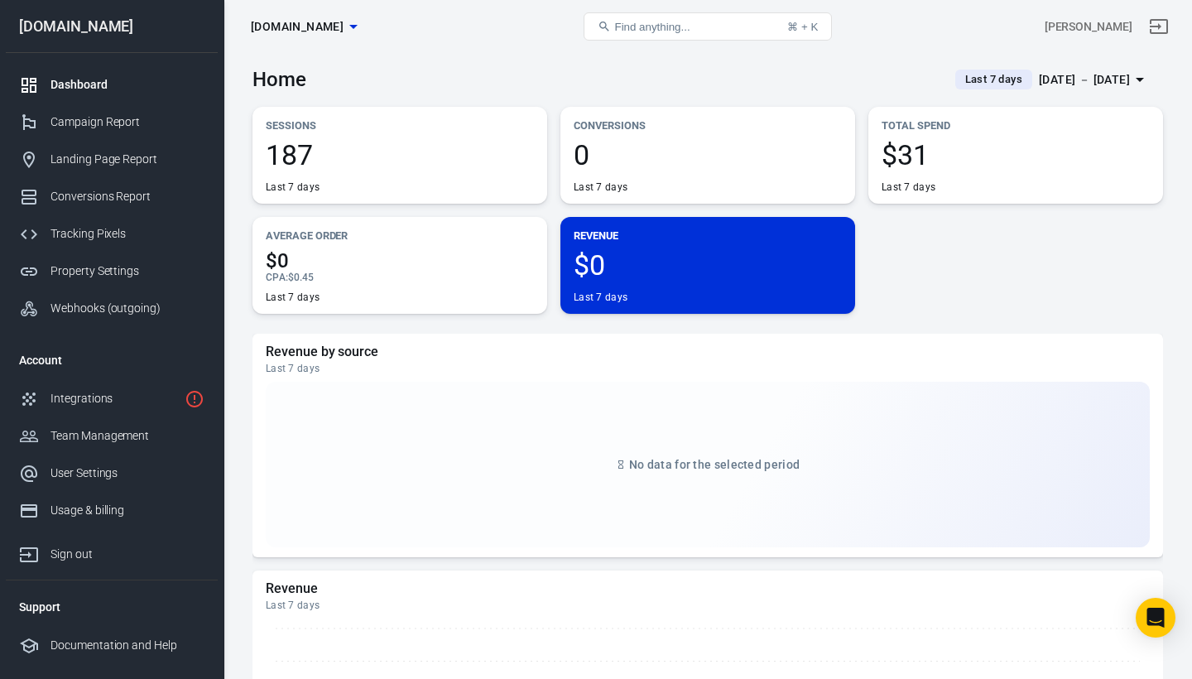
click at [483, 148] on span "187" at bounding box center [400, 155] width 268 height 28
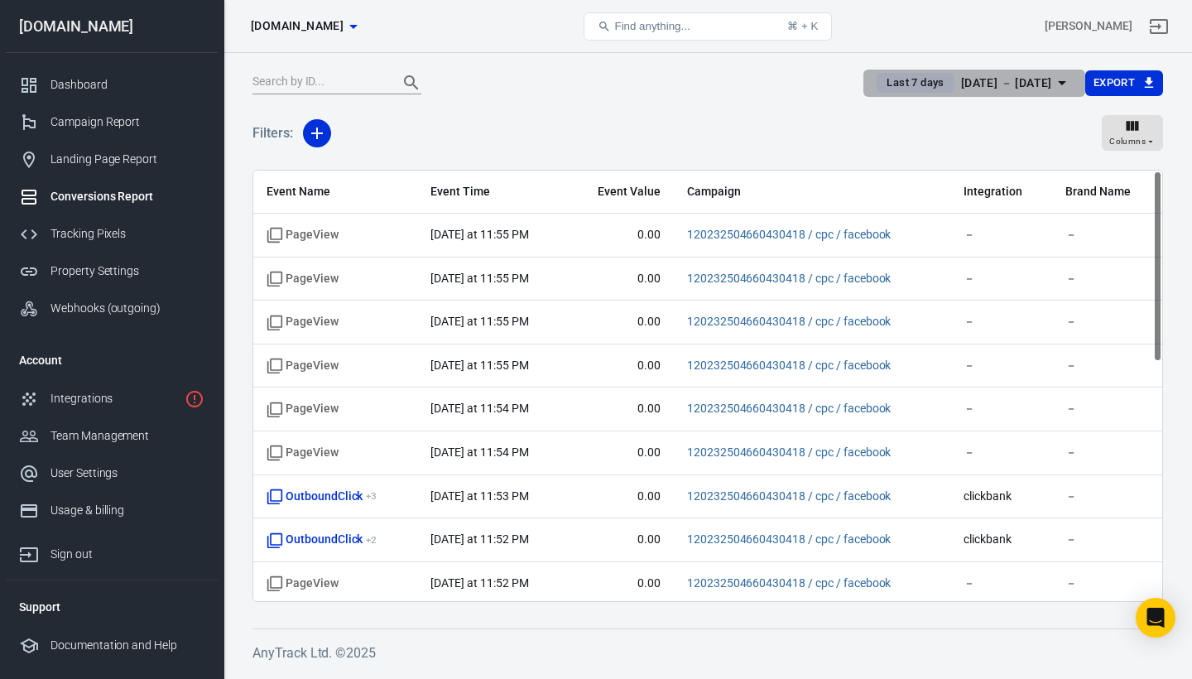
click at [880, 84] on span "Last 7 days" at bounding box center [915, 82] width 70 height 17
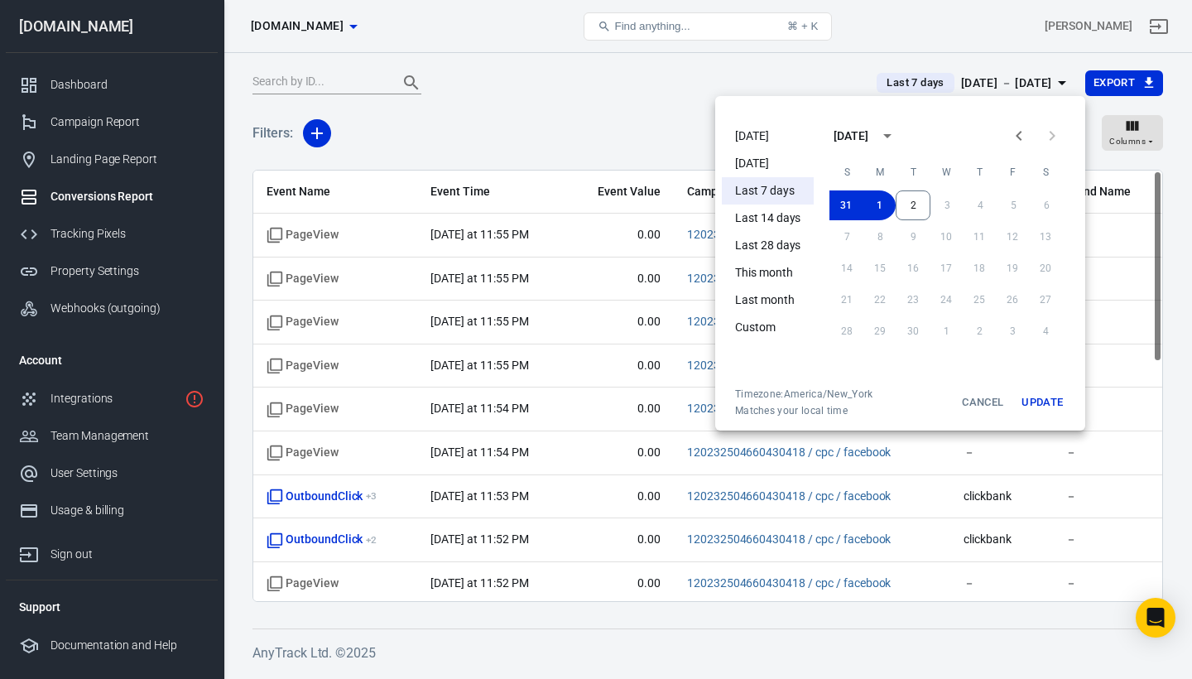
click at [739, 137] on li "[DATE]" at bounding box center [768, 135] width 92 height 27
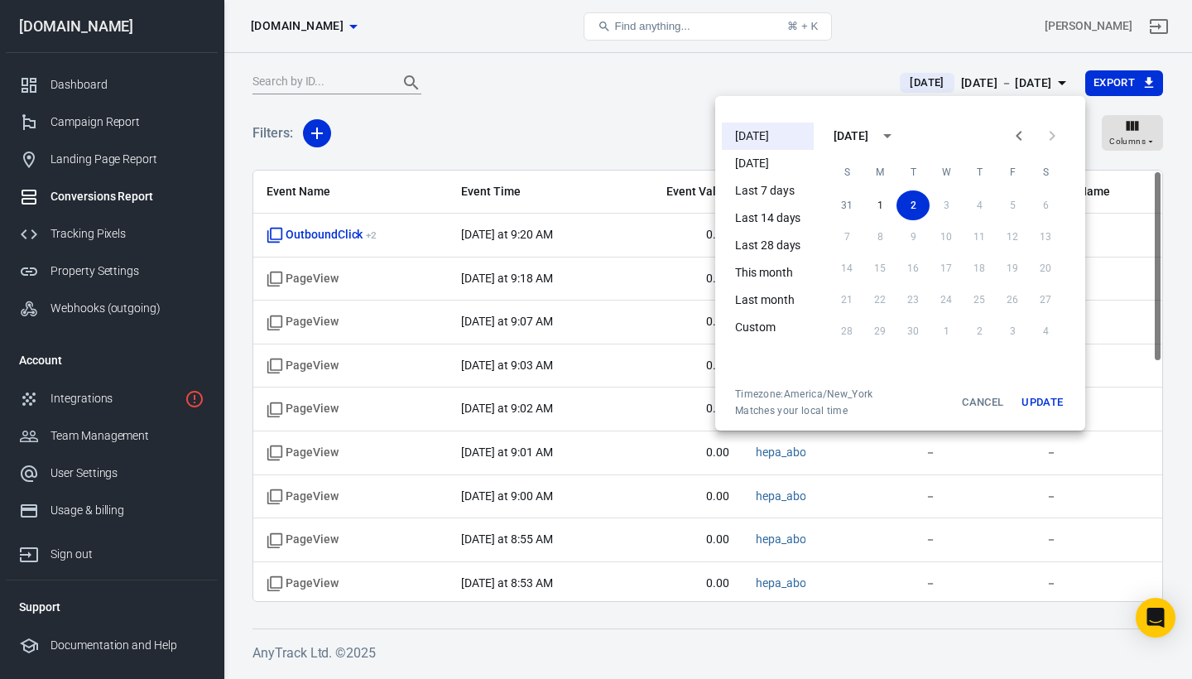
click at [654, 119] on div at bounding box center [596, 339] width 1192 height 679
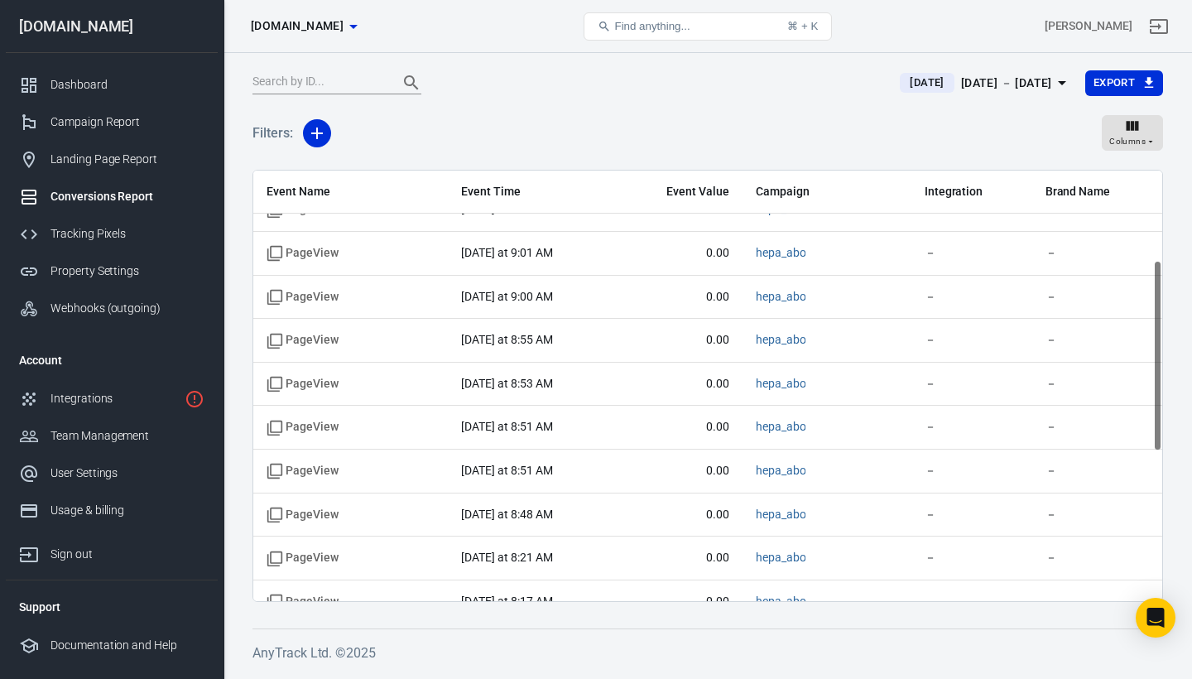
scroll to position [201, 0]
drag, startPoint x: 1157, startPoint y: 353, endPoint x: 1157, endPoint y: 443, distance: 90.2
click at [1157, 443] on div "Event Name Event Time Event Value Campaign Integration Brand Name OutboundClick…" at bounding box center [707, 385] width 909 height 430
drag, startPoint x: 1157, startPoint y: 274, endPoint x: 1161, endPoint y: 410, distance: 136.6
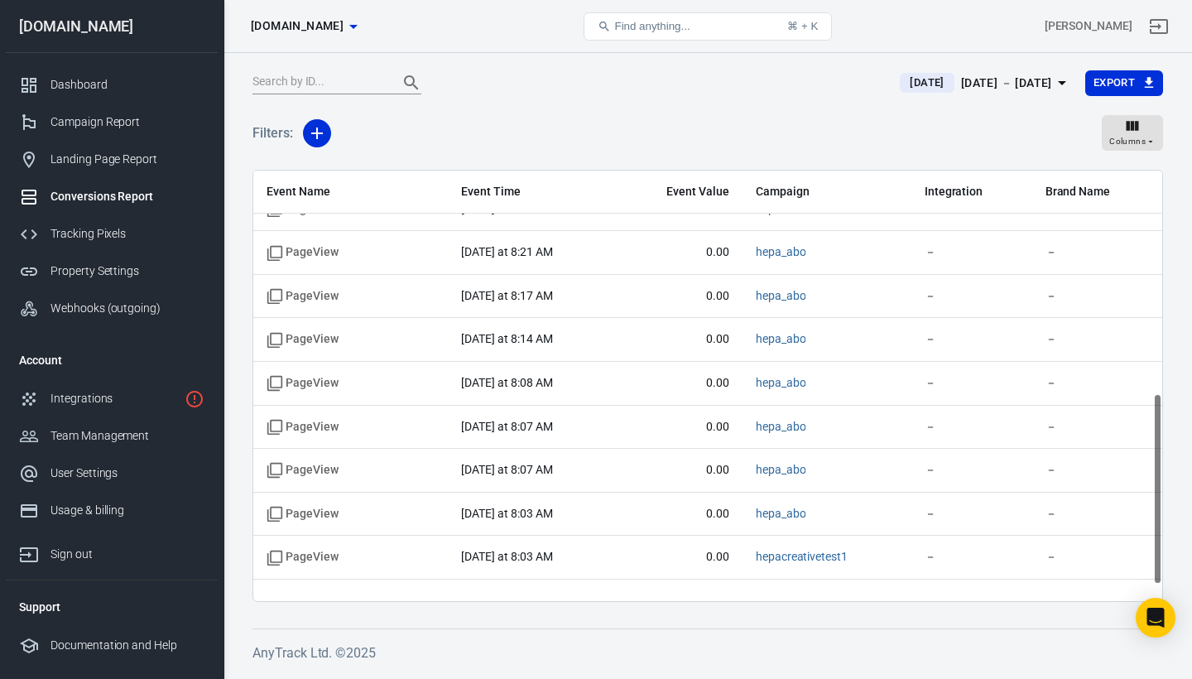
click at [1161, 410] on div "Event Name Event Time Event Value Campaign Integration Brand Name OutboundClick…" at bounding box center [707, 385] width 909 height 430
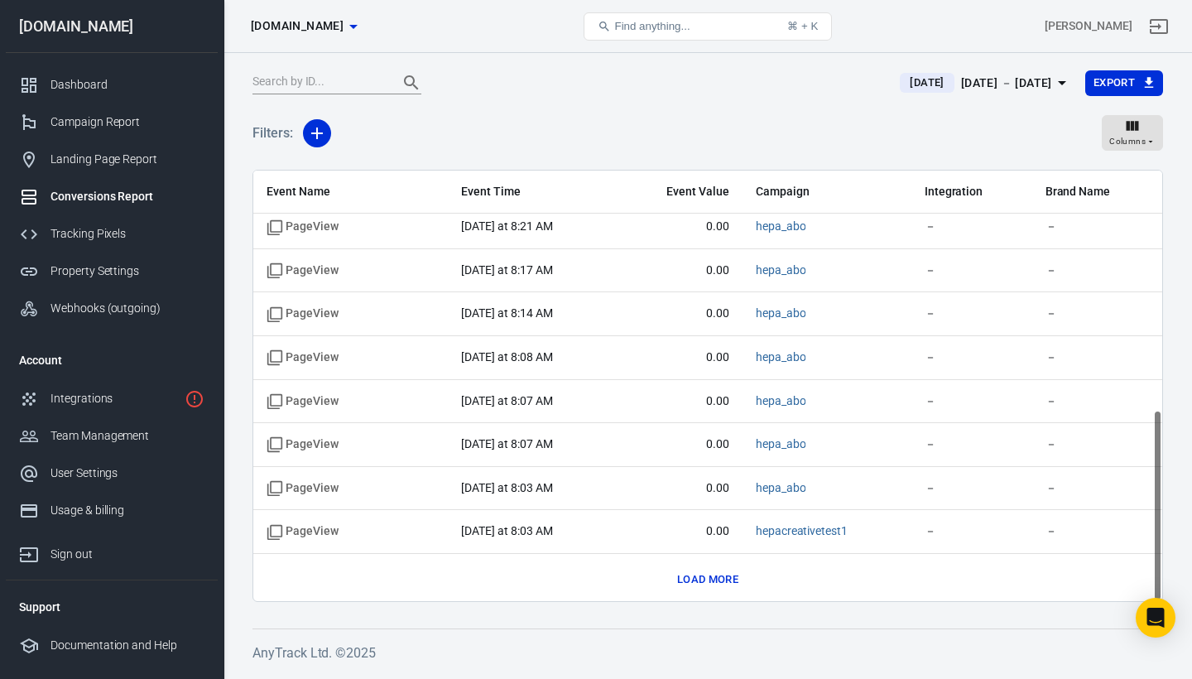
scroll to position [535, 0]
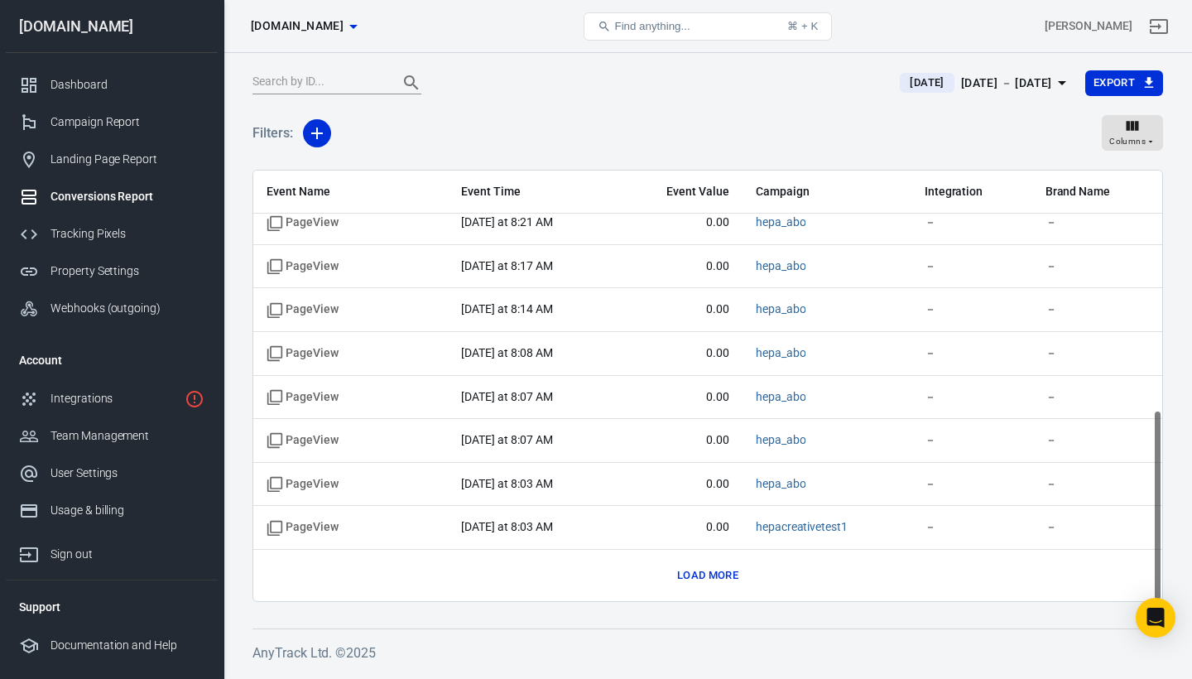
drag, startPoint x: 1157, startPoint y: 404, endPoint x: 1159, endPoint y: 455, distance: 51.3
click at [1159, 455] on div "Event Name Event Time Event Value Campaign Integration Brand Name OutboundClick…" at bounding box center [707, 385] width 909 height 430
click at [100, 156] on div "Landing Page Report" at bounding box center [127, 159] width 154 height 17
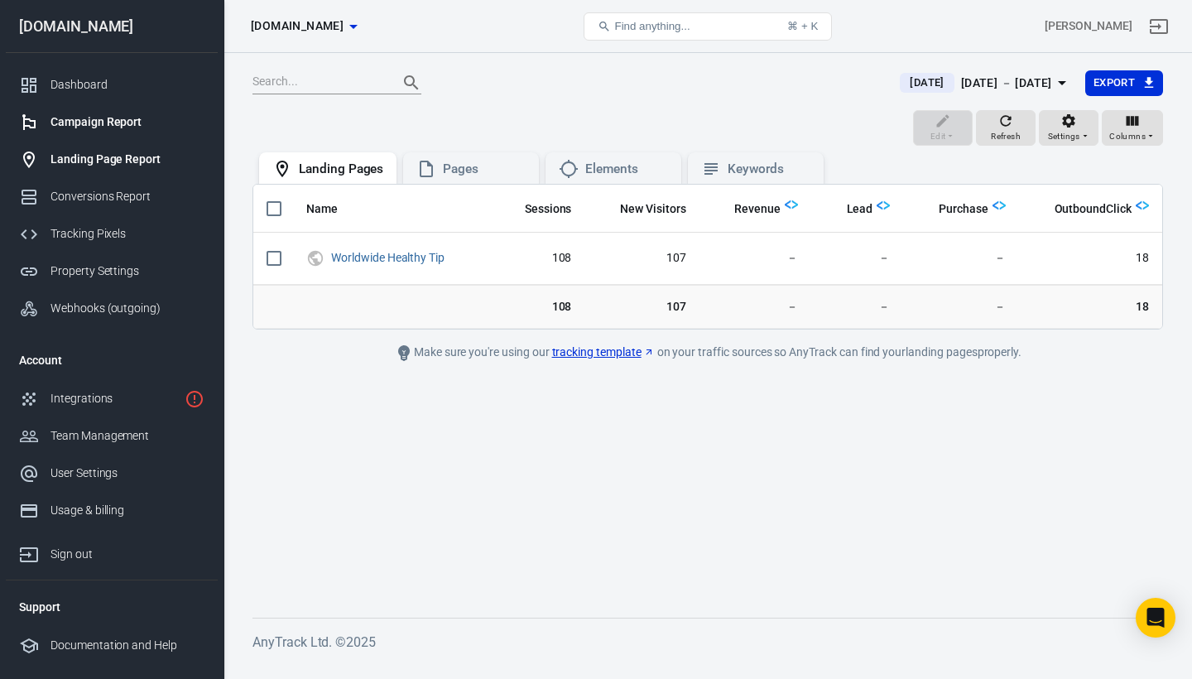
click at [113, 127] on div "Campaign Report" at bounding box center [127, 121] width 154 height 17
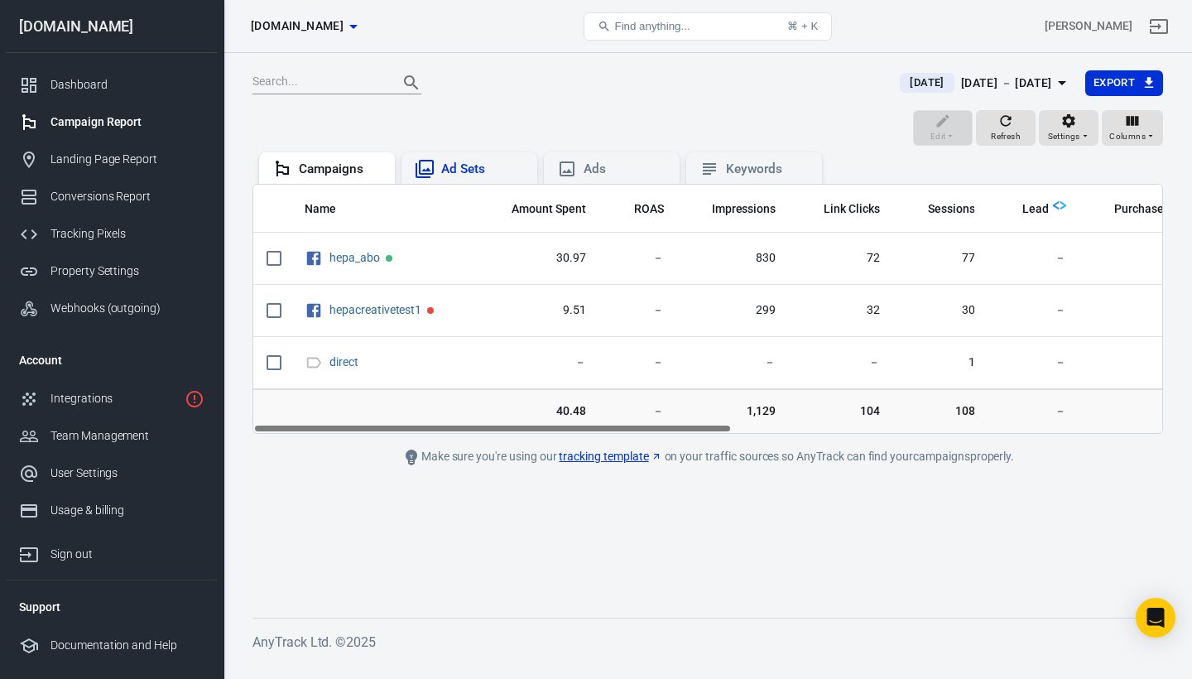
click at [463, 163] on div "Ad Sets" at bounding box center [482, 169] width 83 height 17
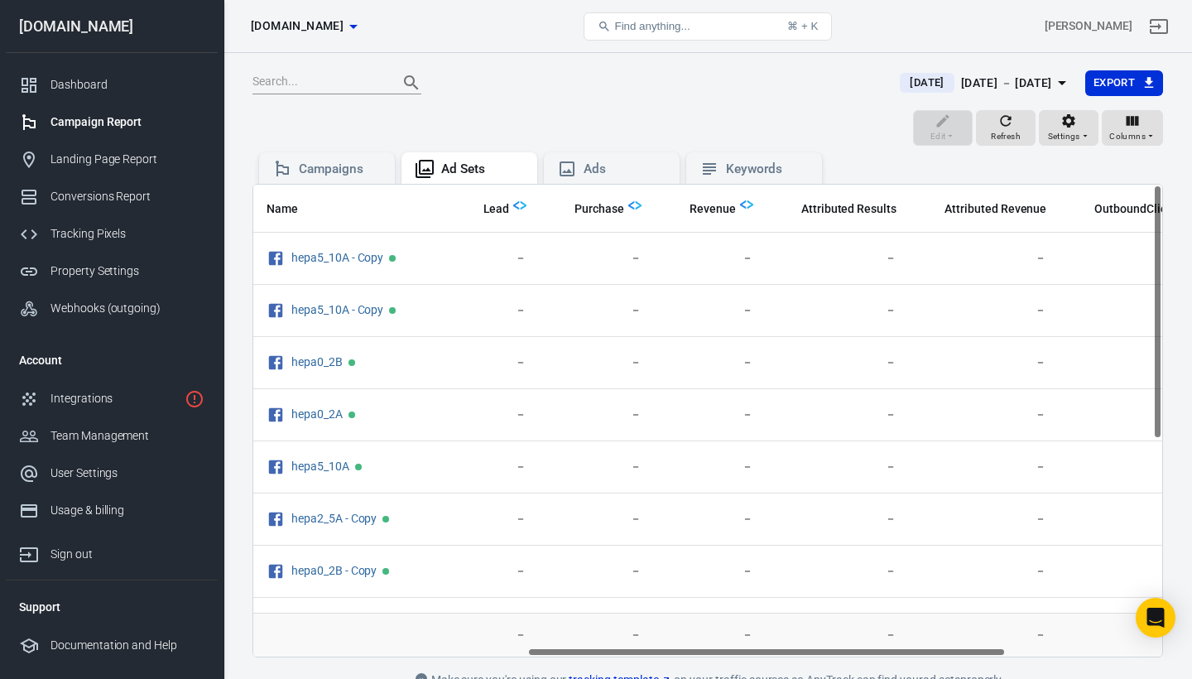
drag, startPoint x: 703, startPoint y: 651, endPoint x: 988, endPoint y: 651, distance: 285.5
click at [988, 651] on div "Name Amount Spent ROAS Impressions Link Clicks Sessions Lead Purchase Revenue A…" at bounding box center [707, 421] width 909 height 472
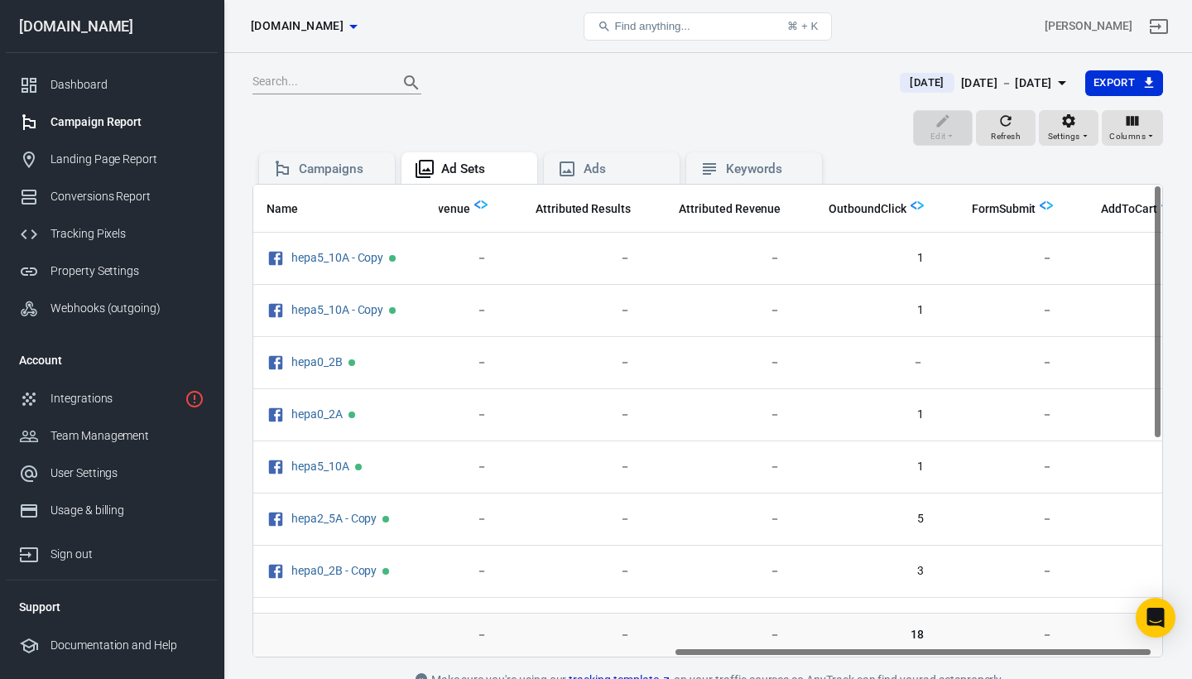
scroll to position [0, 817]
drag, startPoint x: 867, startPoint y: 649, endPoint x: 1020, endPoint y: 636, distance: 153.6
click at [1020, 636] on div "Name Amount Spent ROAS Impressions Link Clicks Sessions Lead Purchase Revenue A…" at bounding box center [707, 420] width 910 height 473
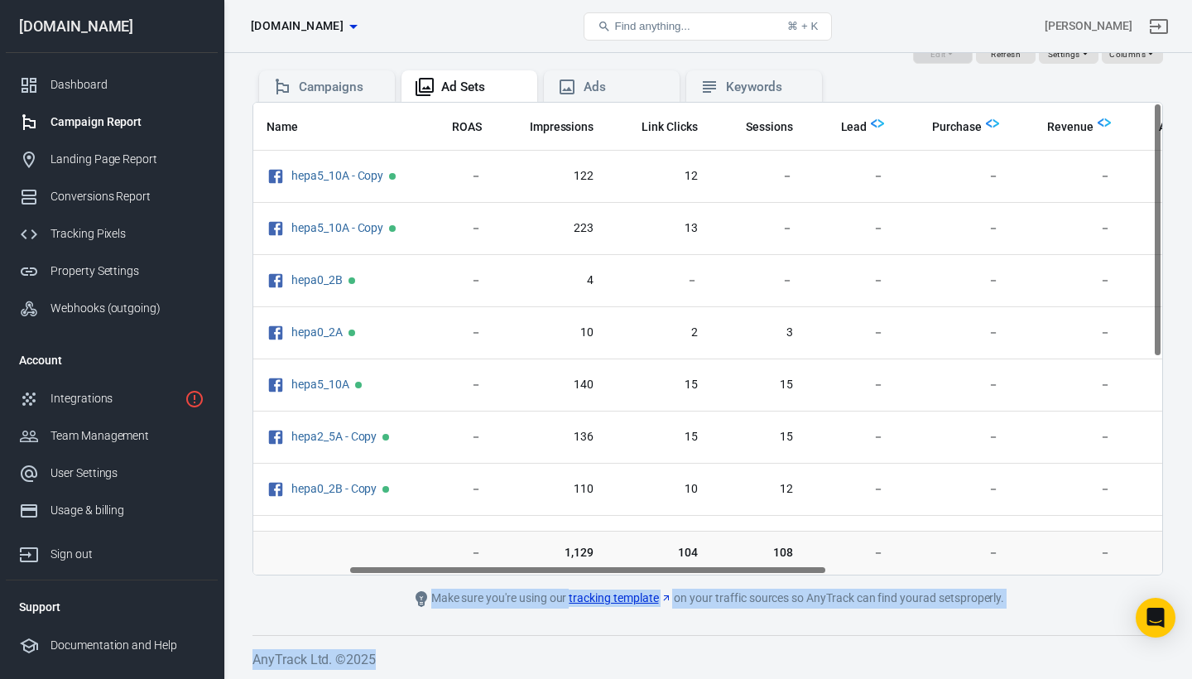
scroll to position [0, 175]
drag, startPoint x: 1003, startPoint y: 651, endPoint x: 666, endPoint y: 659, distance: 336.9
click at [666, 659] on div "Today Sep 2 － Sep 2, 2025 Export Edit Refresh Settings Columns Campaigns Ad Set…" at bounding box center [707, 325] width 968 height 708
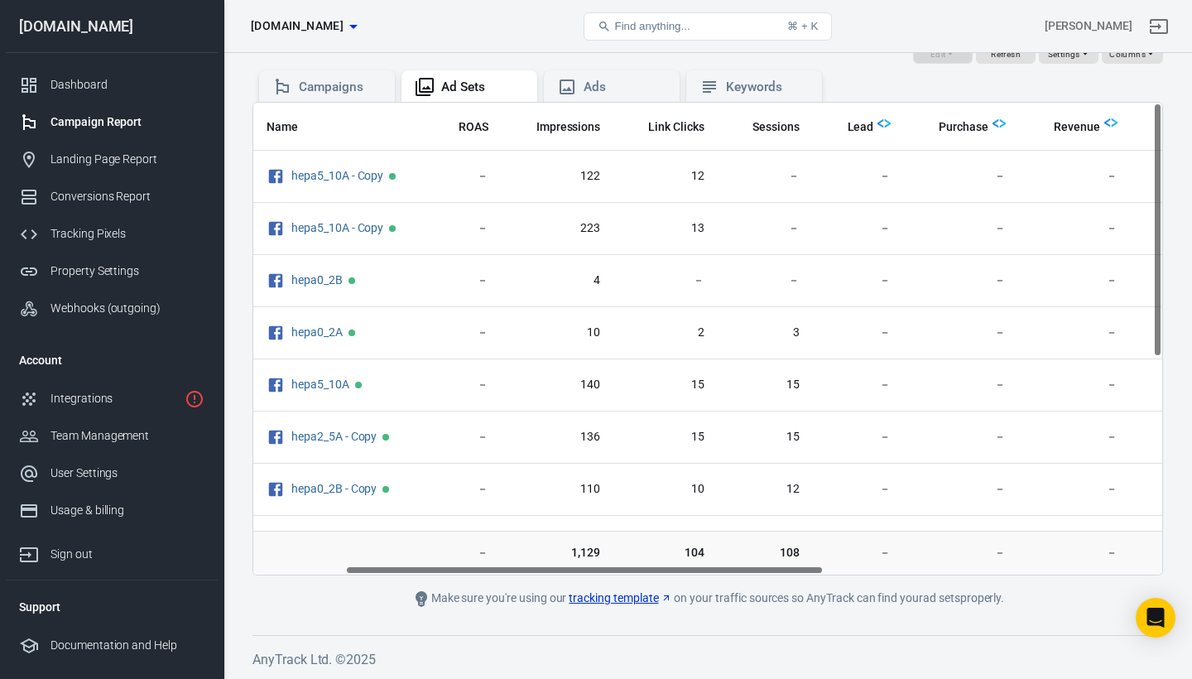
click at [627, 559] on span "104" at bounding box center [665, 553] width 78 height 17
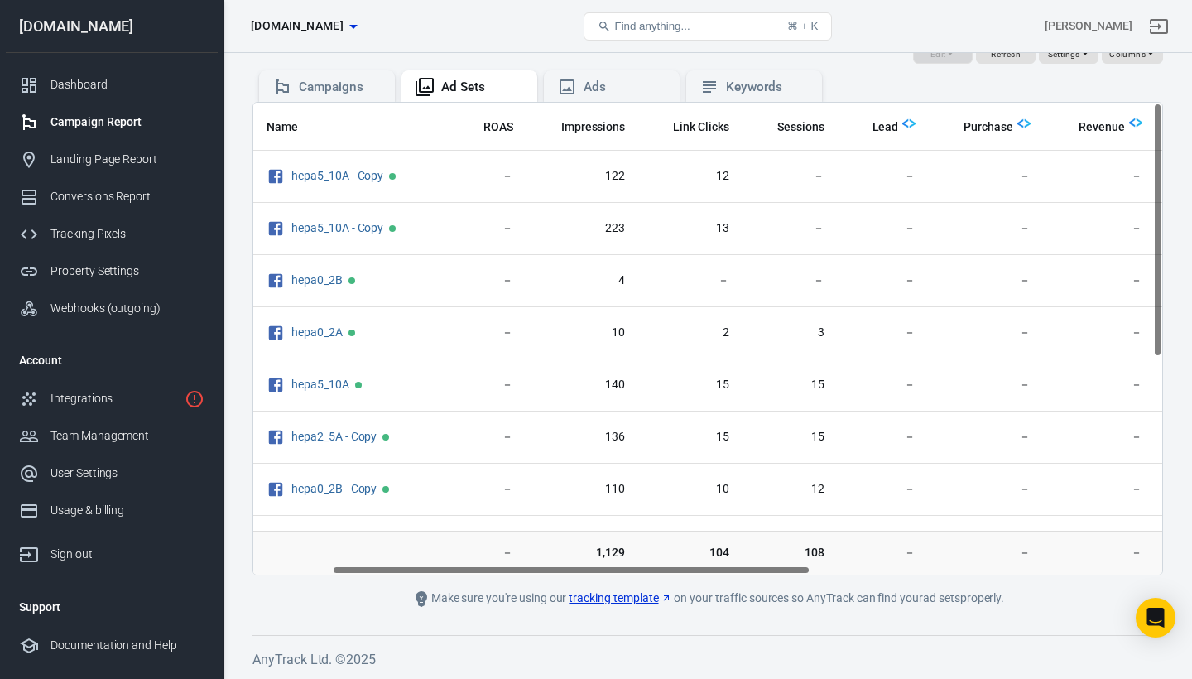
scroll to position [0, 149]
drag, startPoint x: 649, startPoint y: 569, endPoint x: 636, endPoint y: 570, distance: 13.3
click at [636, 570] on div "Name Amount Spent ROAS Impressions Link Clicks Sessions Lead Purchase Revenue A…" at bounding box center [707, 339] width 909 height 472
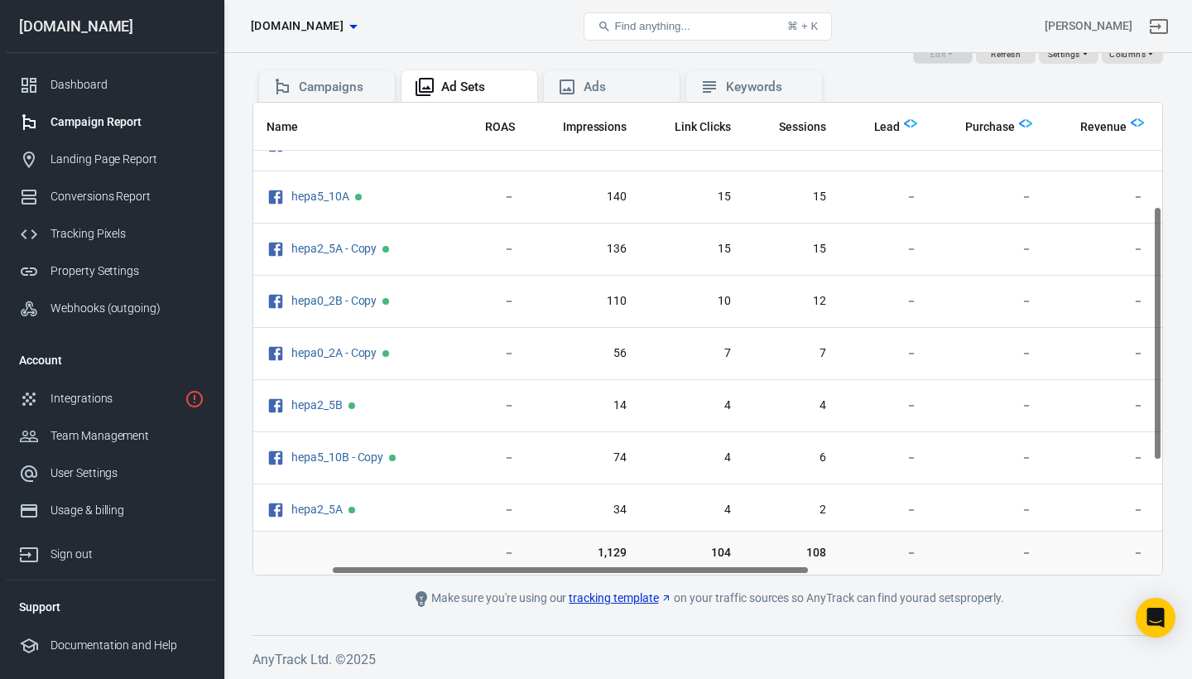
scroll to position [192, 149]
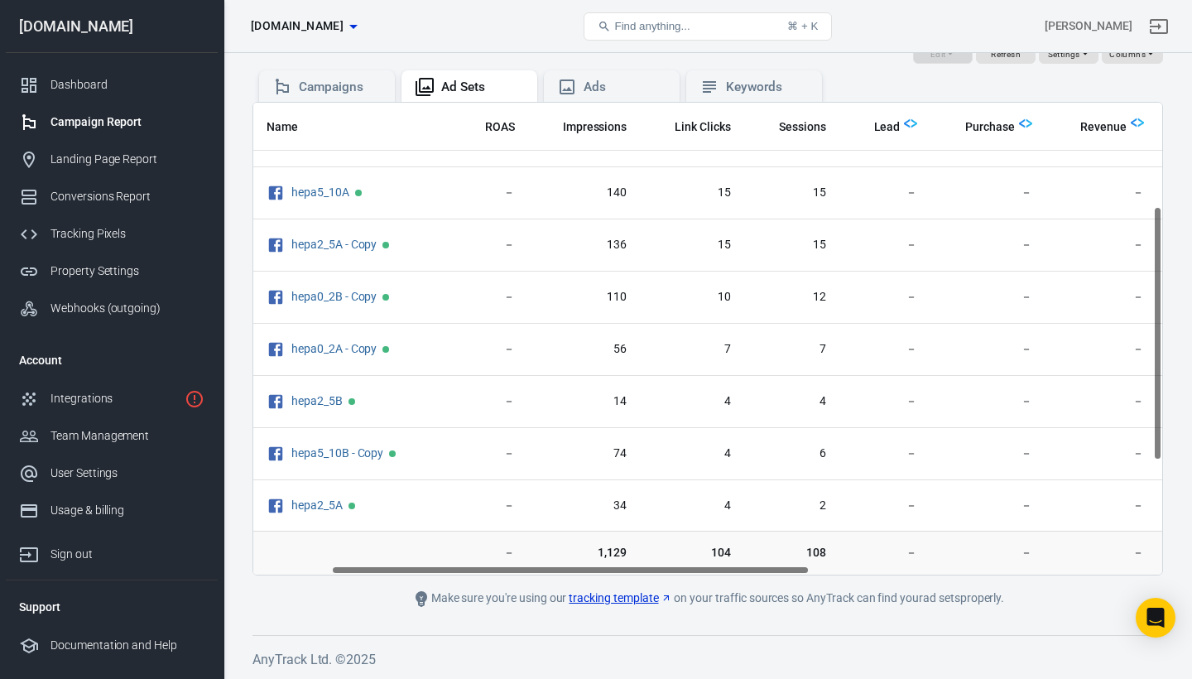
drag, startPoint x: 1159, startPoint y: 237, endPoint x: 1156, endPoint y: 341, distance: 104.3
click at [1156, 341] on div "Name Amount Spent ROAS Impressions Link Clicks Sessions Lead Purchase Revenue A…" at bounding box center [707, 339] width 909 height 472
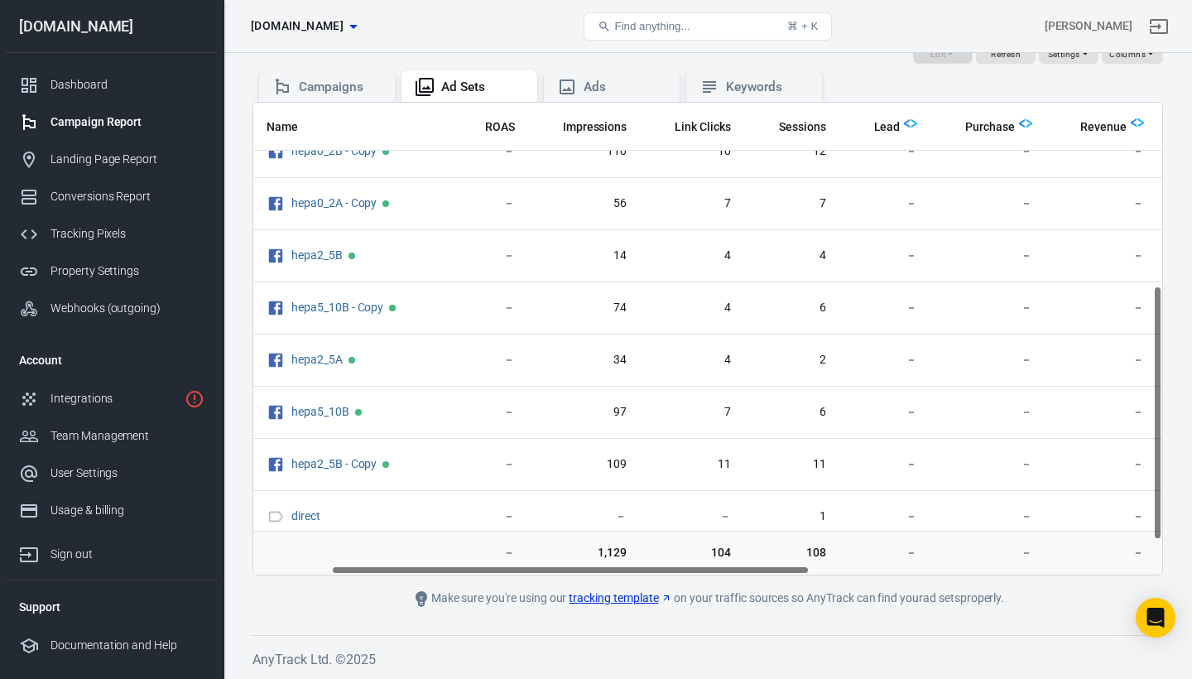
scroll to position [339, 149]
drag, startPoint x: 1159, startPoint y: 342, endPoint x: 1161, endPoint y: 422, distance: 80.3
click at [1161, 422] on div "Name Amount Spent ROAS Impressions Link Clicks Sessions Lead Purchase Revenue A…" at bounding box center [707, 339] width 909 height 472
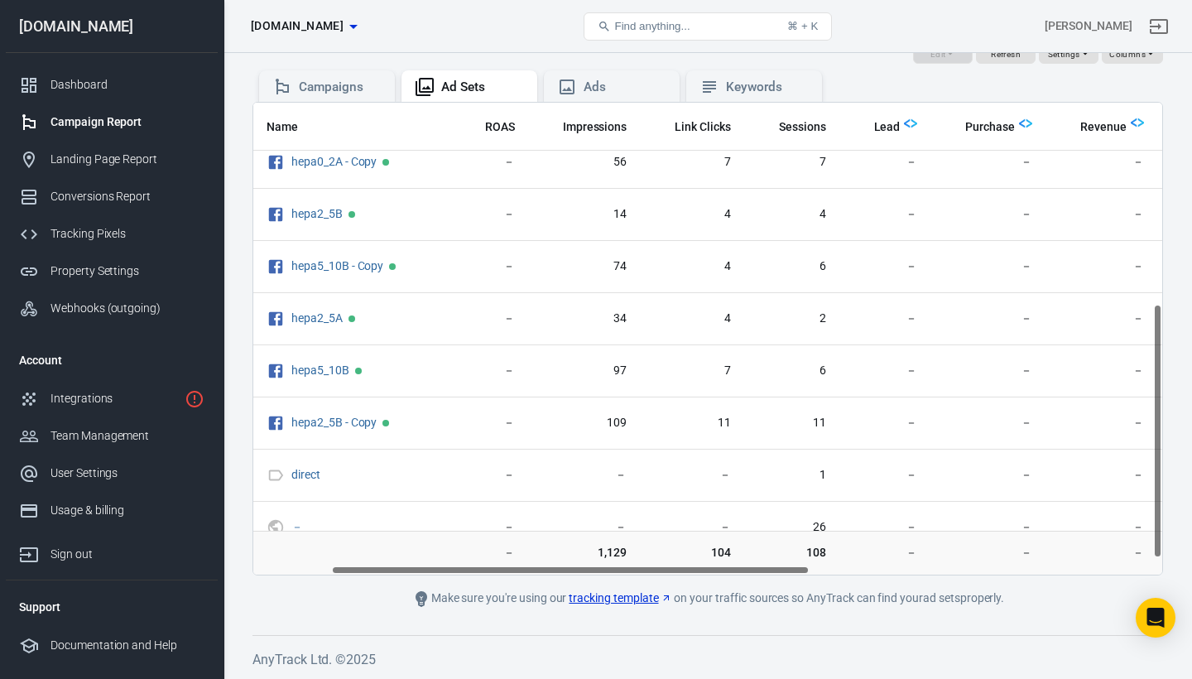
scroll to position [402, 149]
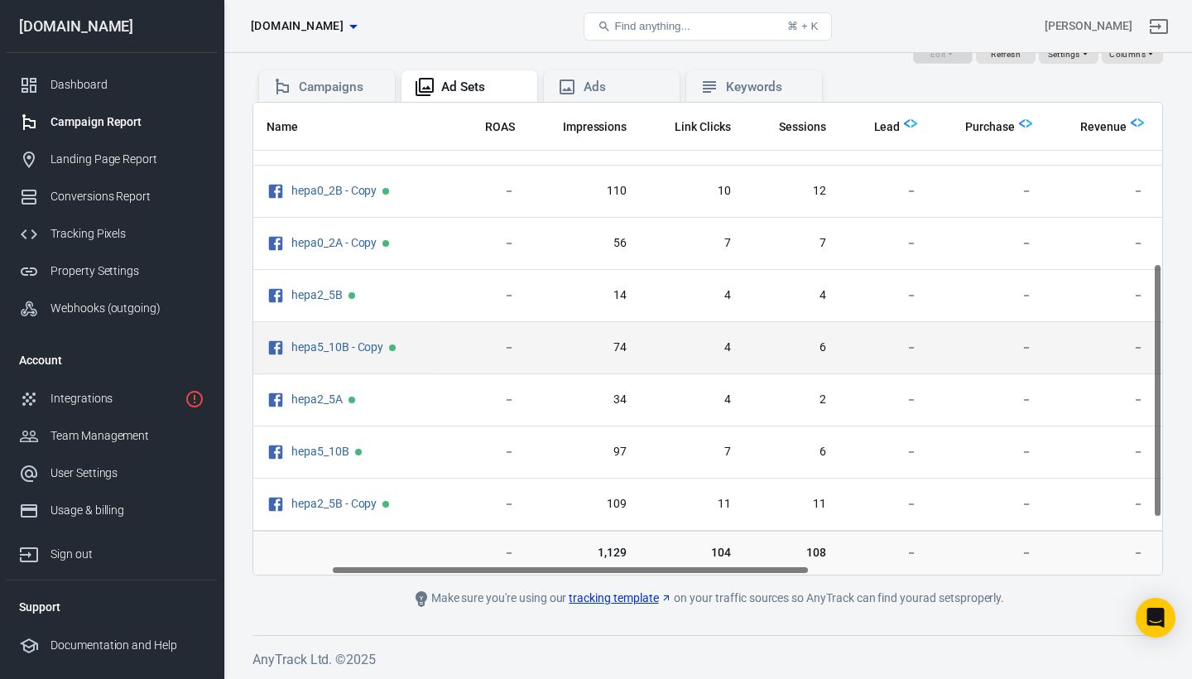
drag, startPoint x: 1156, startPoint y: 380, endPoint x: 1156, endPoint y: 360, distance: 19.9
click at [1156, 359] on div "Name Amount Spent ROAS Impressions Link Clicks Sessions Lead Purchase Revenue A…" at bounding box center [707, 339] width 909 height 472
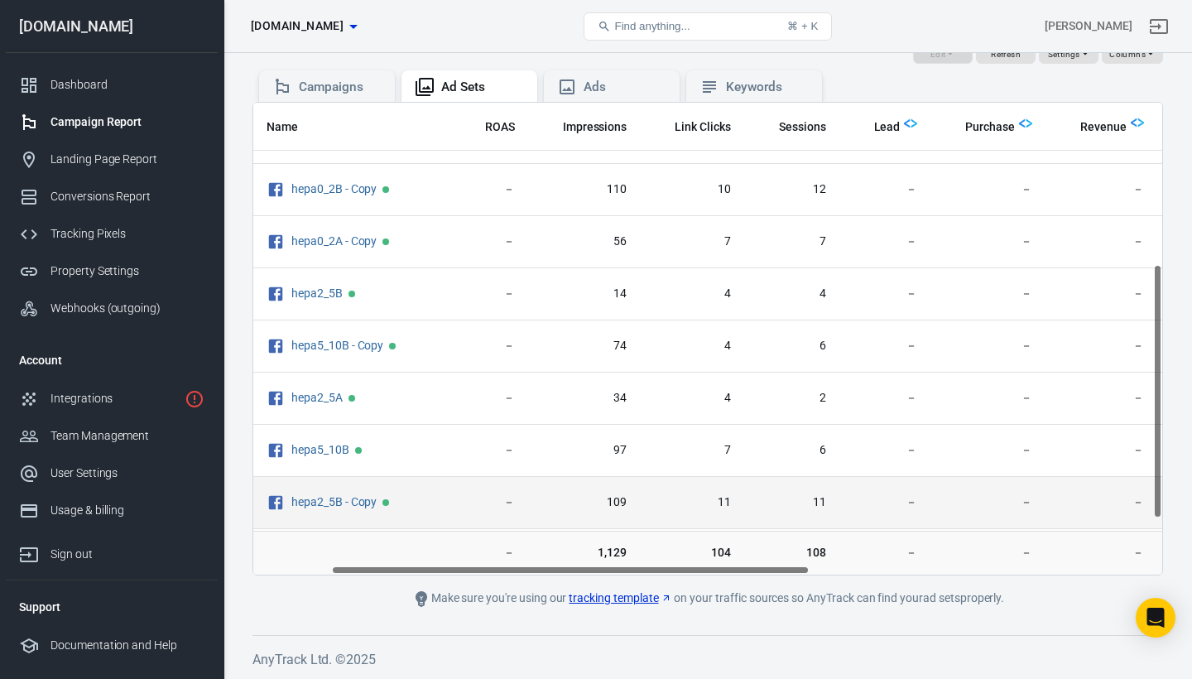
drag, startPoint x: 460, startPoint y: 502, endPoint x: 473, endPoint y: 490, distance: 18.1
click at [473, 490] on td "－" at bounding box center [489, 503] width 78 height 52
drag, startPoint x: 348, startPoint y: 502, endPoint x: 362, endPoint y: 512, distance: 16.6
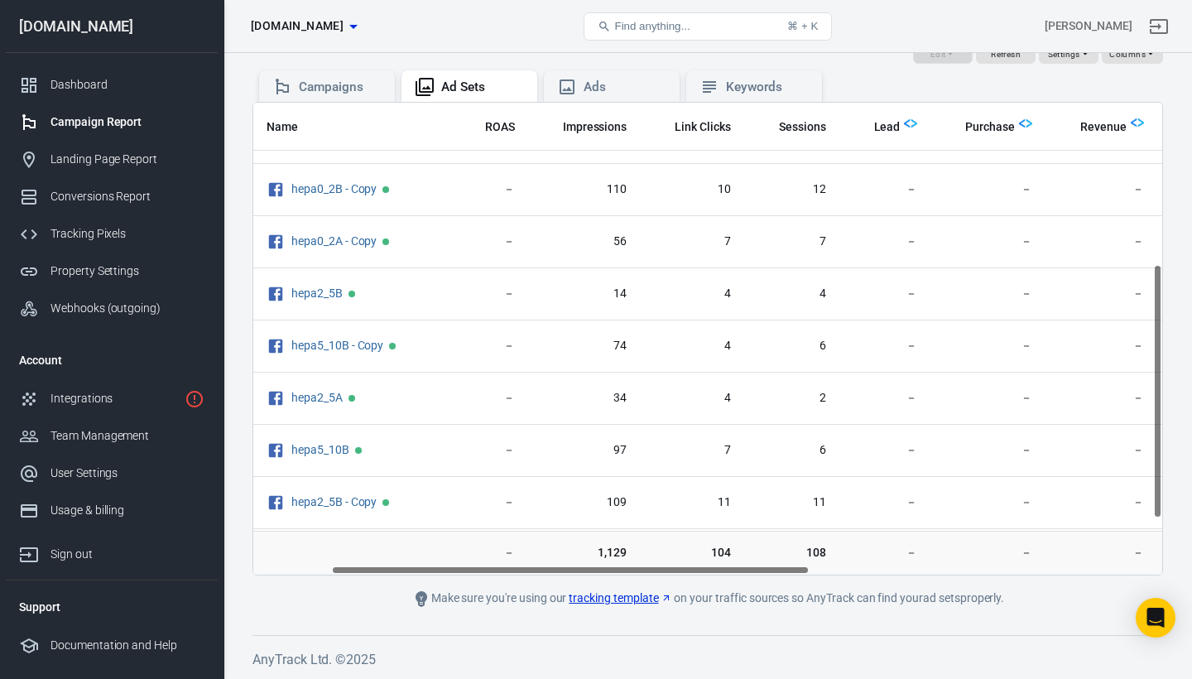
click at [839, 131] on th "Lead" at bounding box center [885, 127] width 92 height 48
click at [604, 79] on div "Ads" at bounding box center [624, 87] width 83 height 17
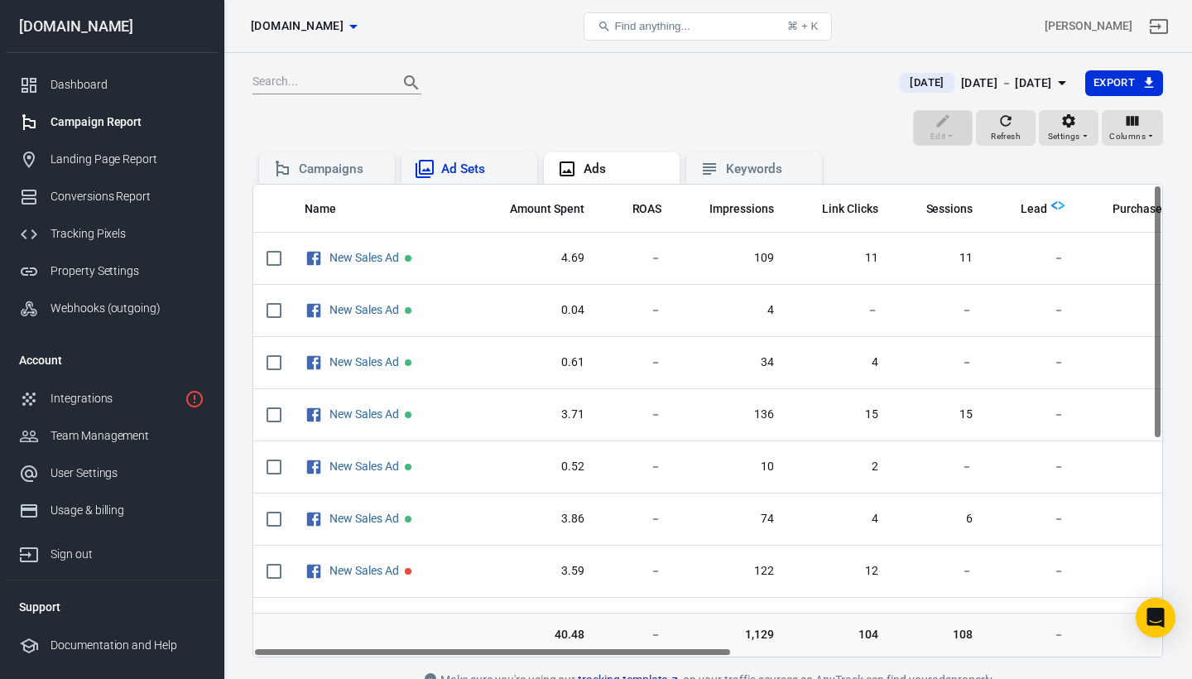
click at [458, 159] on div "Ad Sets" at bounding box center [469, 169] width 109 height 20
